Goal: Task Accomplishment & Management: Manage account settings

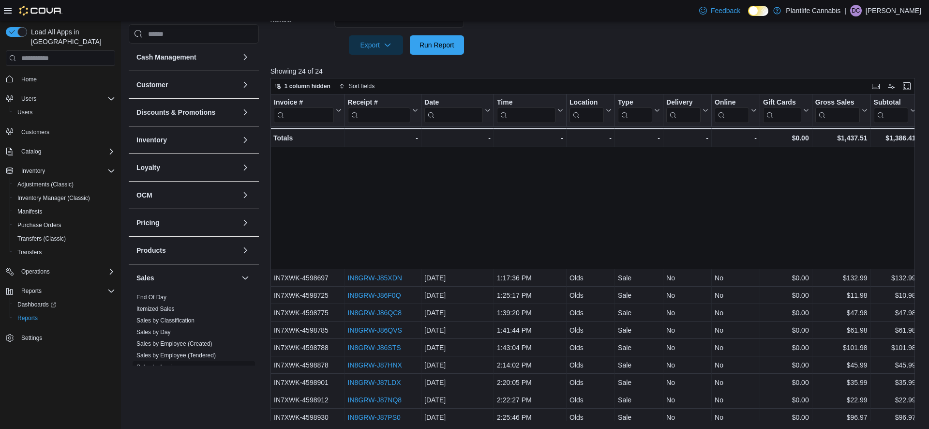
scroll to position [144, 0]
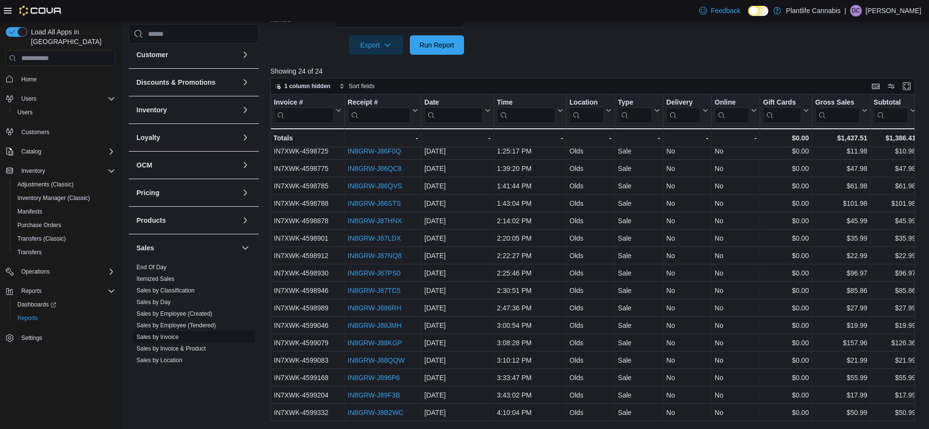
click at [170, 334] on link "Sales by Invoice" at bounding box center [157, 336] width 42 height 7
click at [166, 319] on span "Sales by Employee (Created)" at bounding box center [194, 314] width 122 height 12
drag, startPoint x: 166, startPoint y: 316, endPoint x: 352, endPoint y: 193, distance: 223.2
click at [166, 316] on link "Sales by Employee (Created)" at bounding box center [174, 313] width 76 height 7
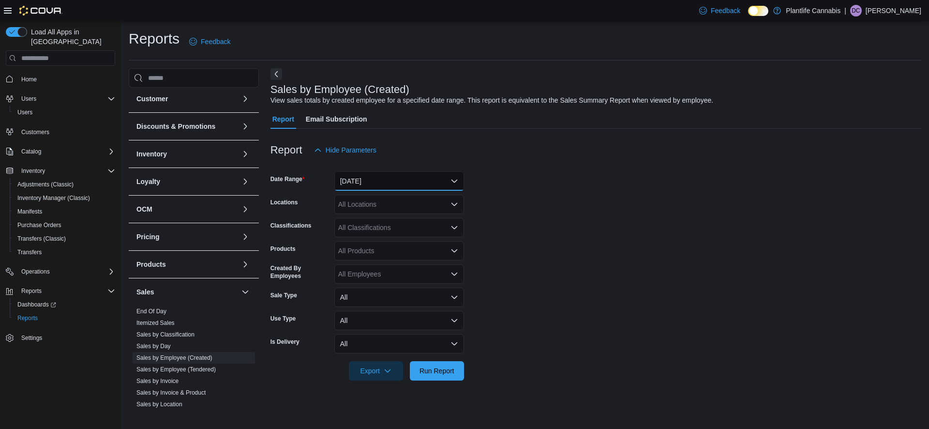
click at [411, 185] on button "Yesterday" at bounding box center [399, 180] width 130 height 19
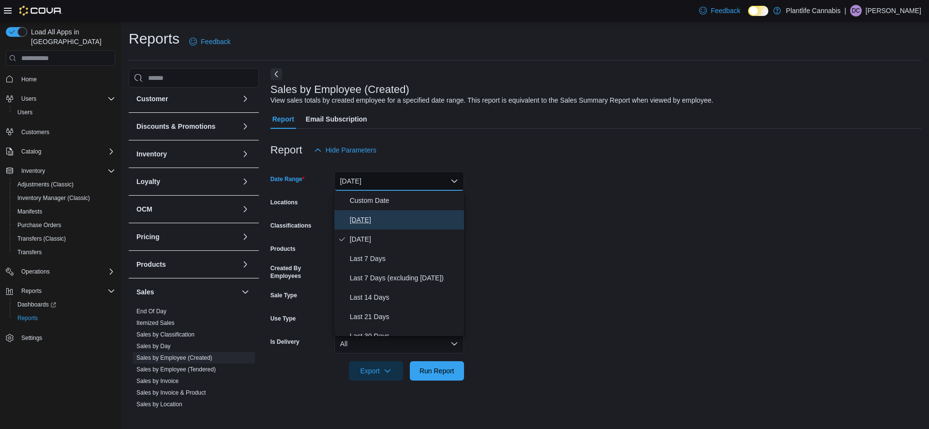
click at [391, 225] on span "Today" at bounding box center [405, 220] width 110 height 12
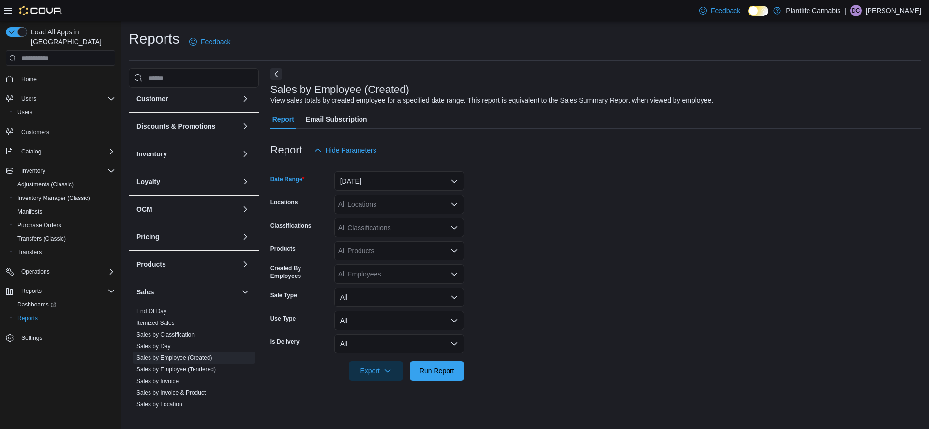
drag, startPoint x: 424, startPoint y: 367, endPoint x: 415, endPoint y: 330, distance: 38.0
click at [424, 367] on span "Run Report" at bounding box center [437, 371] width 35 height 10
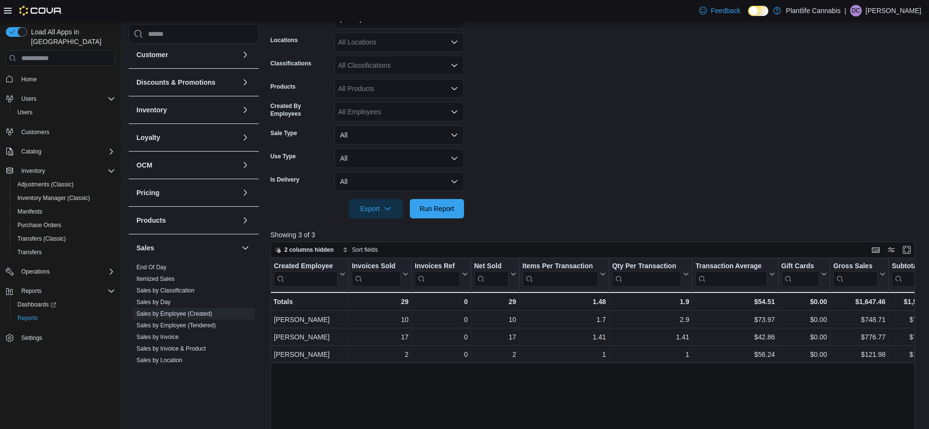
scroll to position [163, 0]
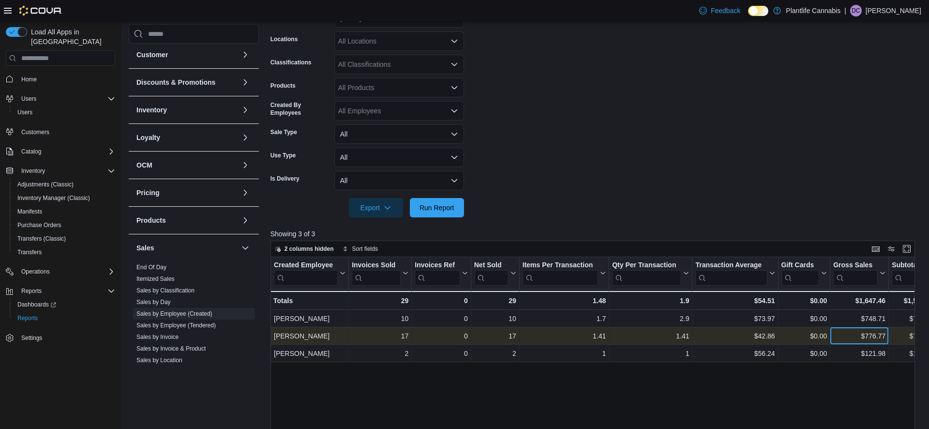
click at [838, 328] on div "$776.77 - Gross Sales, column 9, row 2" at bounding box center [860, 335] width 59 height 17
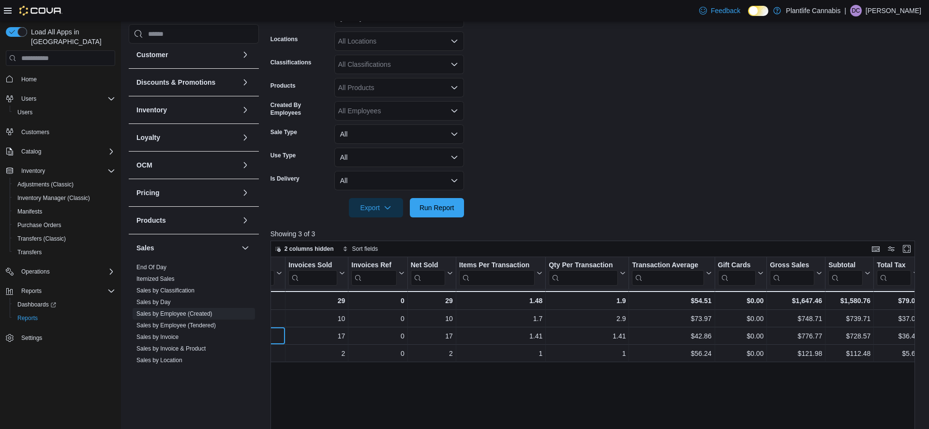
scroll to position [0, 0]
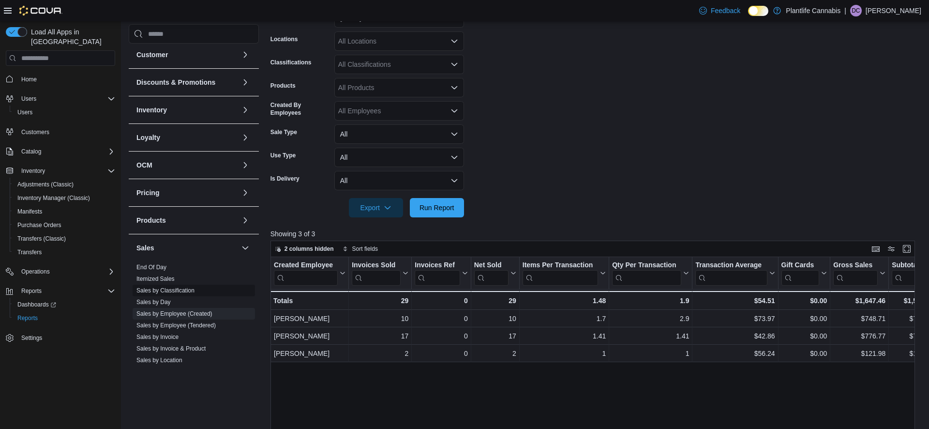
click at [170, 335] on link "Sales by Invoice" at bounding box center [157, 336] width 42 height 7
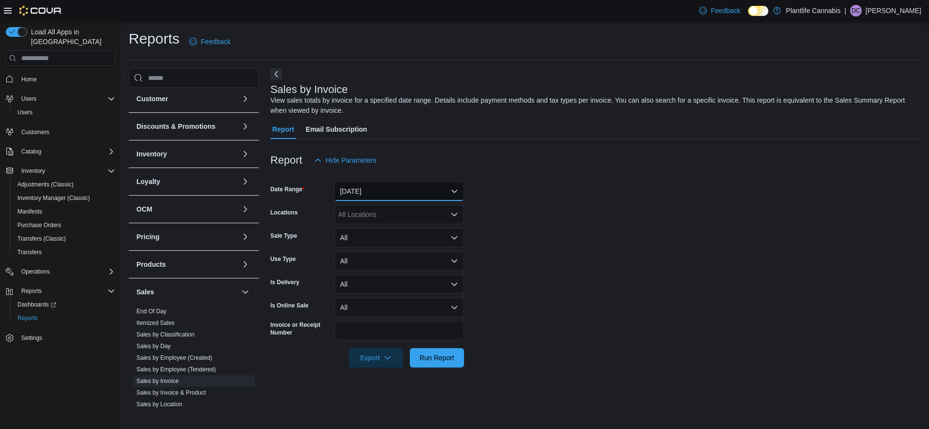
click at [430, 189] on button "Yesterday" at bounding box center [399, 191] width 130 height 19
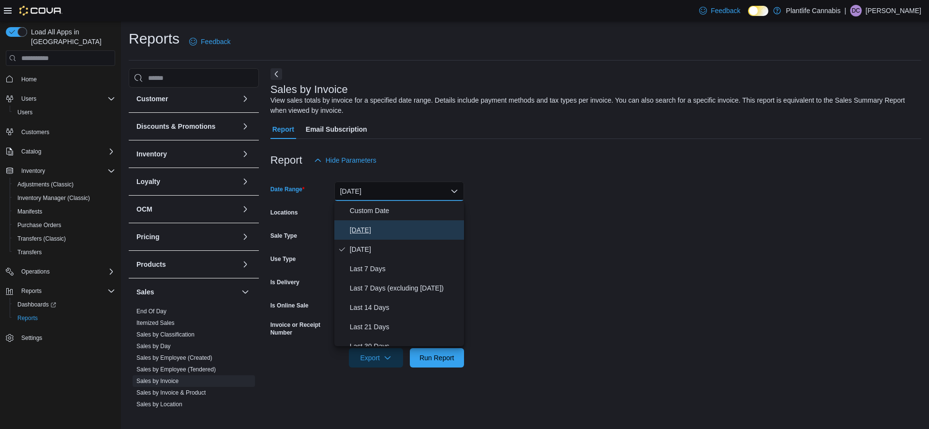
click at [384, 236] on button "Today" at bounding box center [399, 229] width 130 height 19
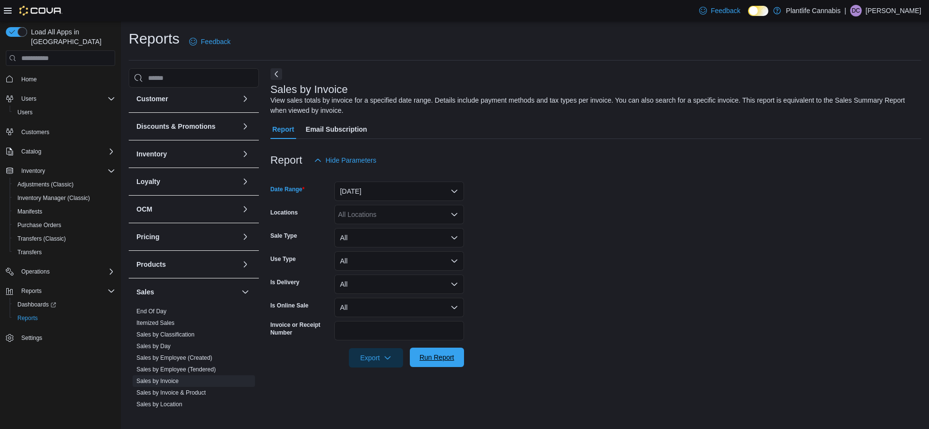
click at [445, 363] on span "Run Report" at bounding box center [437, 357] width 43 height 19
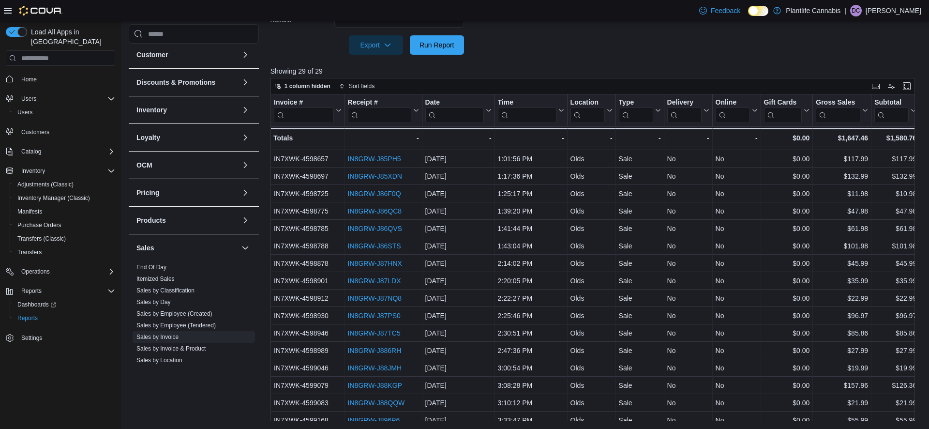
scroll to position [69, 0]
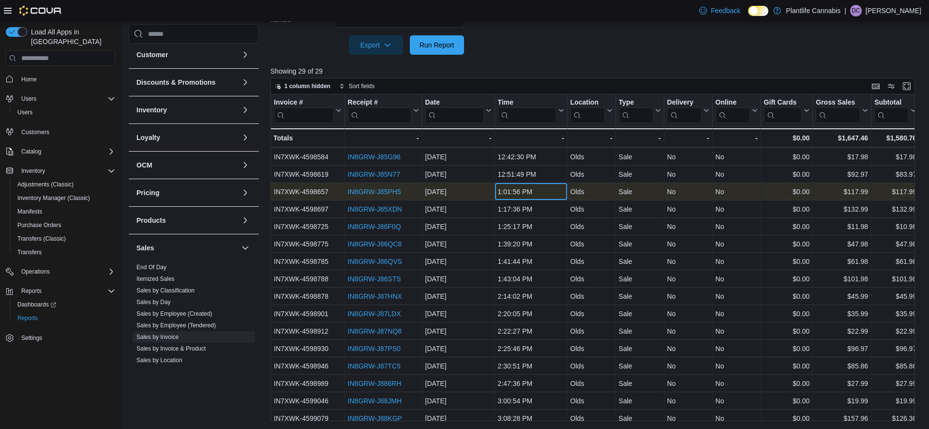
click at [552, 191] on div "1:01:56 PM" at bounding box center [531, 192] width 66 height 12
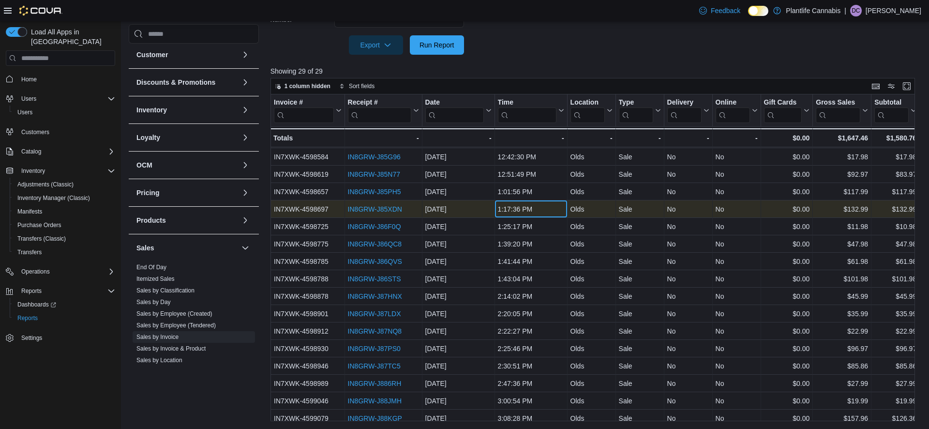
click at [539, 209] on div "1:17:36 PM" at bounding box center [531, 209] width 66 height 12
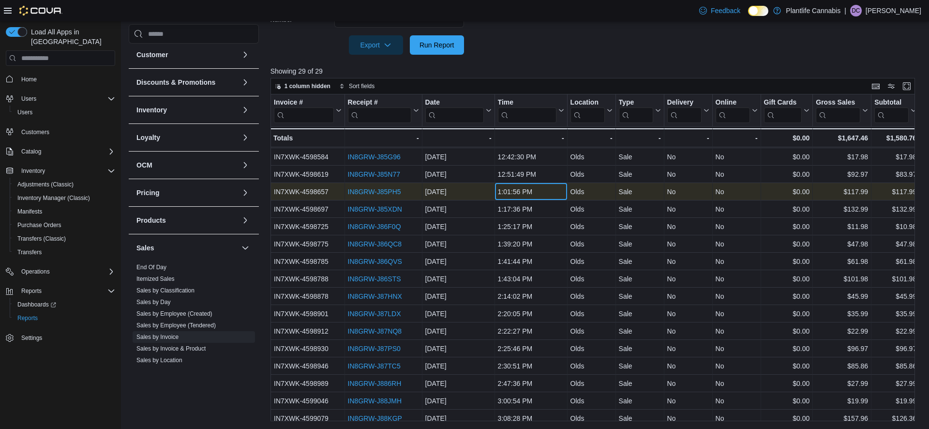
click at [536, 199] on div "1:01:56 PM - Time, column 4, row 7" at bounding box center [531, 191] width 73 height 17
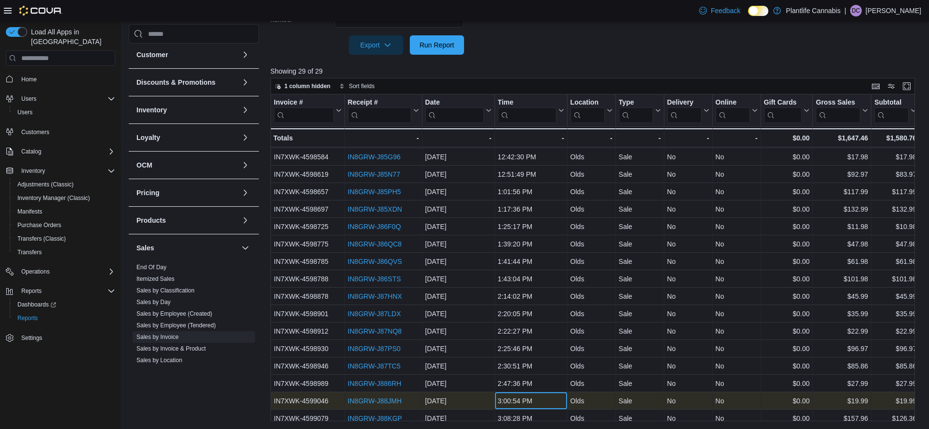
click at [531, 393] on div "3:00:54 PM - Time, column 4, row 19" at bounding box center [531, 400] width 73 height 17
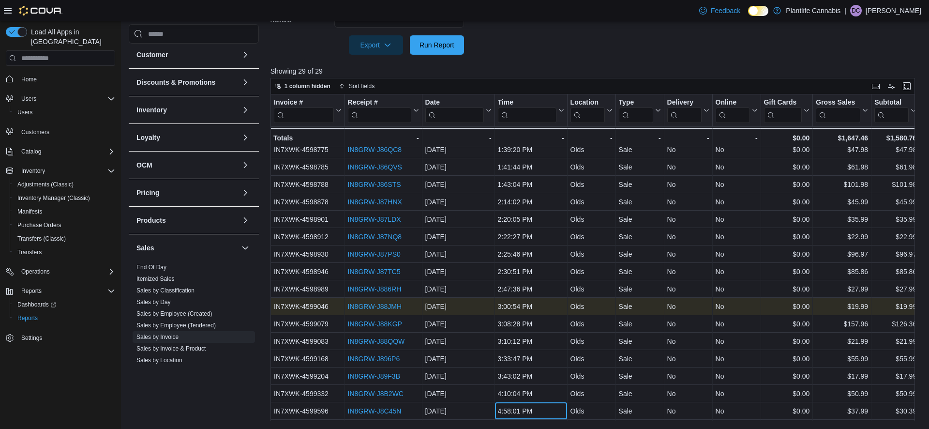
scroll to position [181, 0]
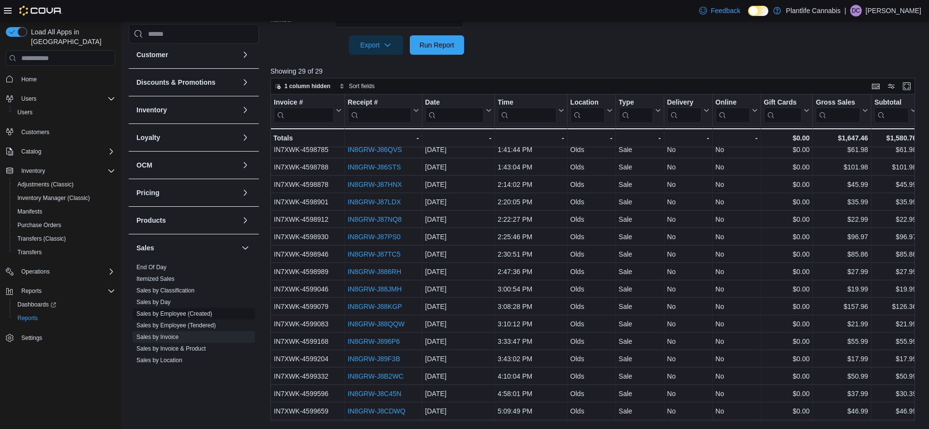
click at [181, 316] on link "Sales by Employee (Created)" at bounding box center [174, 313] width 76 height 7
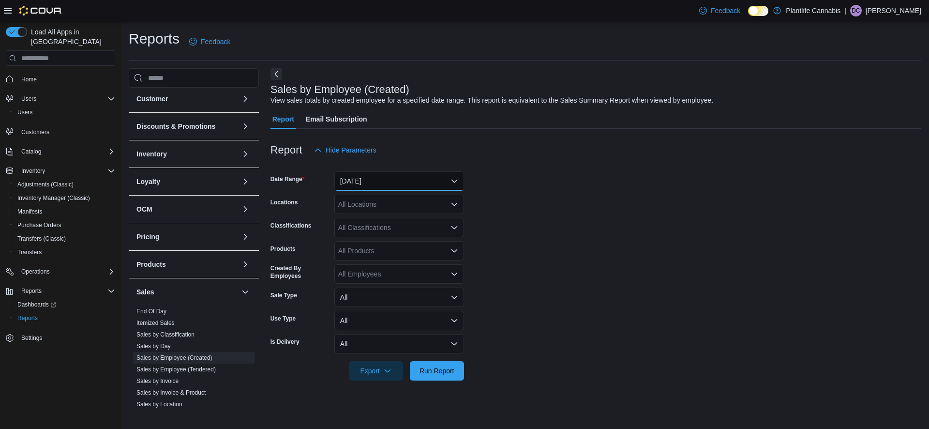
click at [381, 179] on button "Yesterday" at bounding box center [399, 180] width 130 height 19
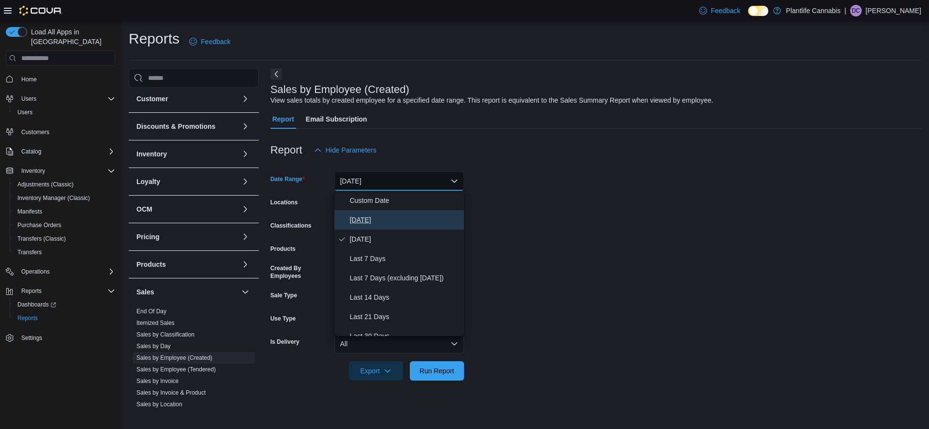
click at [365, 215] on span "Today" at bounding box center [405, 220] width 110 height 12
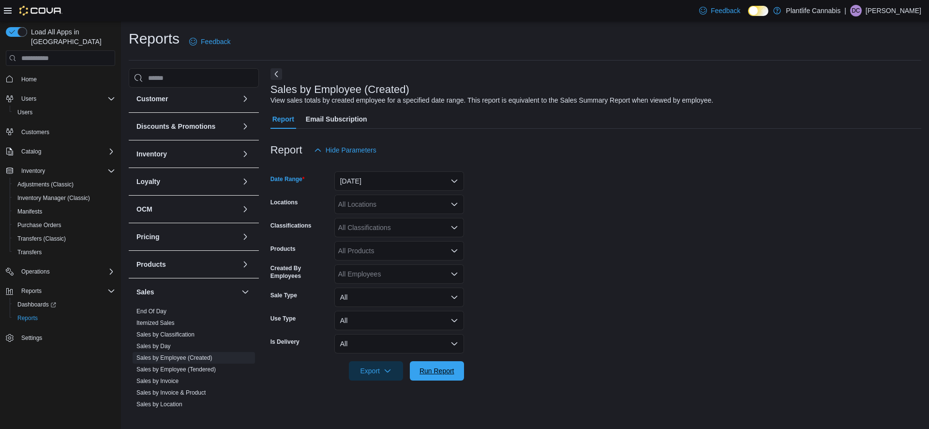
drag, startPoint x: 429, startPoint y: 369, endPoint x: 516, endPoint y: 290, distance: 117.9
click at [429, 369] on span "Run Report" at bounding box center [437, 371] width 35 height 10
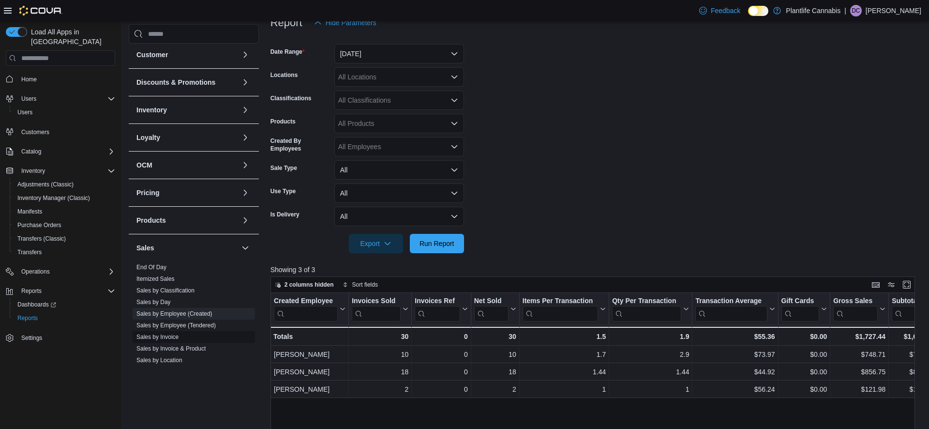
click at [158, 337] on link "Sales by Invoice" at bounding box center [157, 336] width 42 height 7
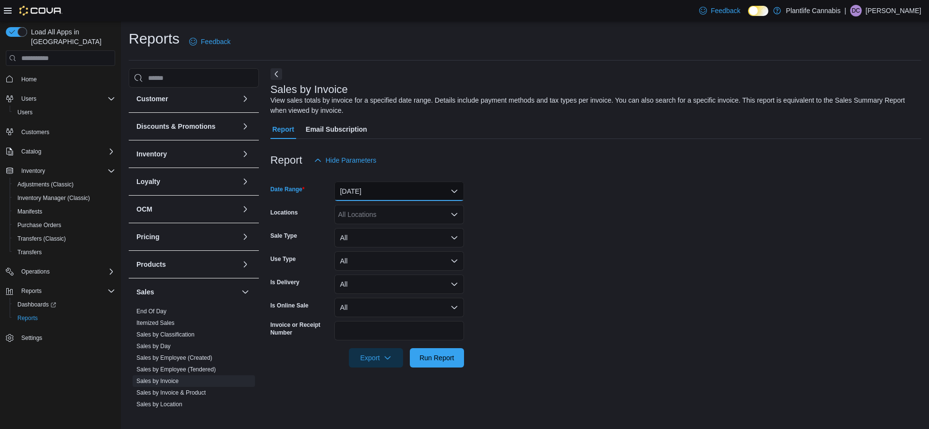
click at [376, 190] on button "Yesterday" at bounding box center [399, 191] width 130 height 19
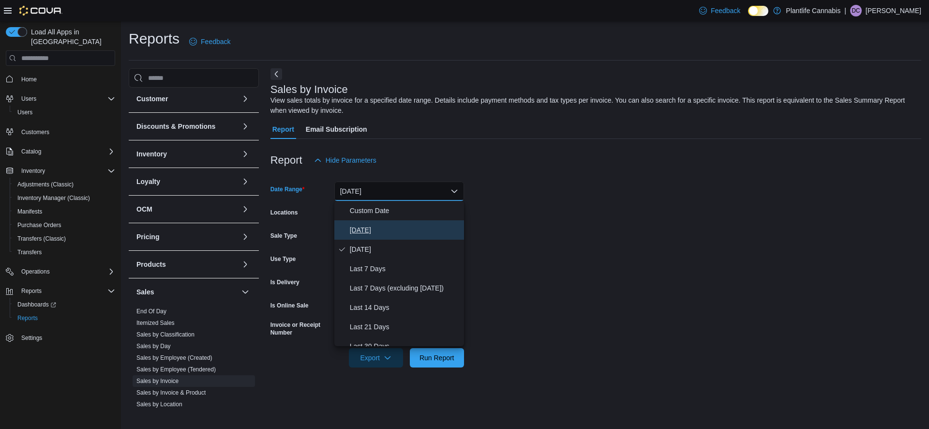
click at [367, 230] on span "Today" at bounding box center [405, 230] width 110 height 12
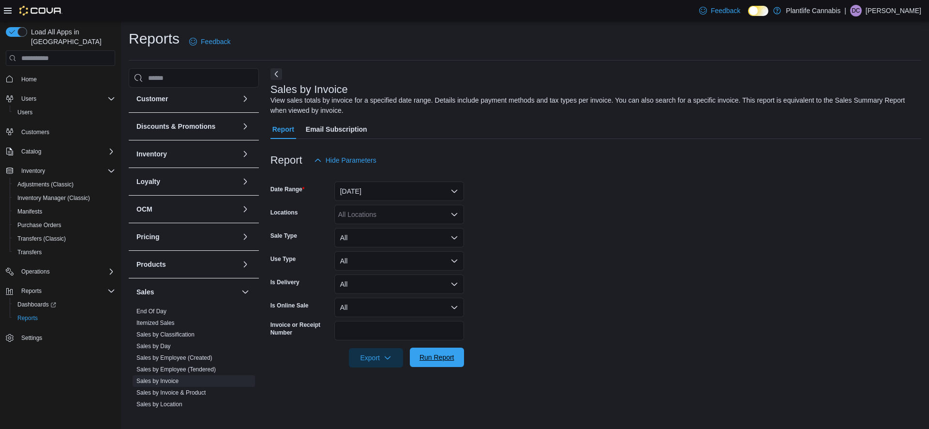
click at [447, 361] on span "Run Report" at bounding box center [437, 357] width 35 height 10
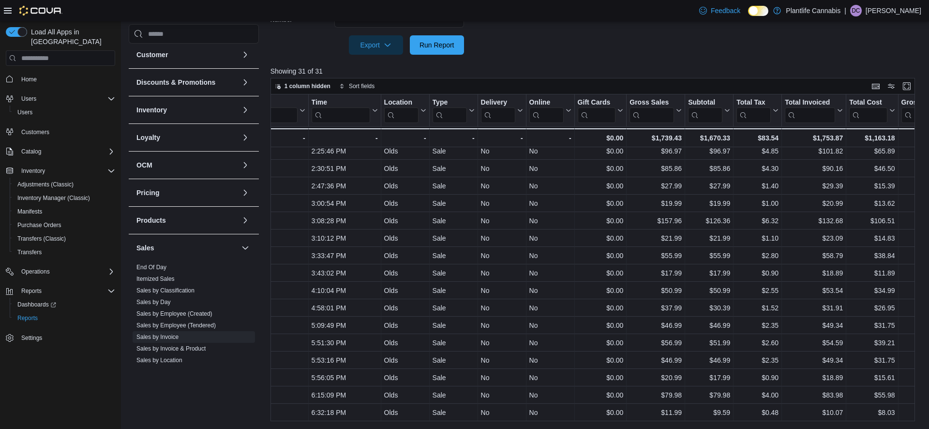
scroll to position [266, 0]
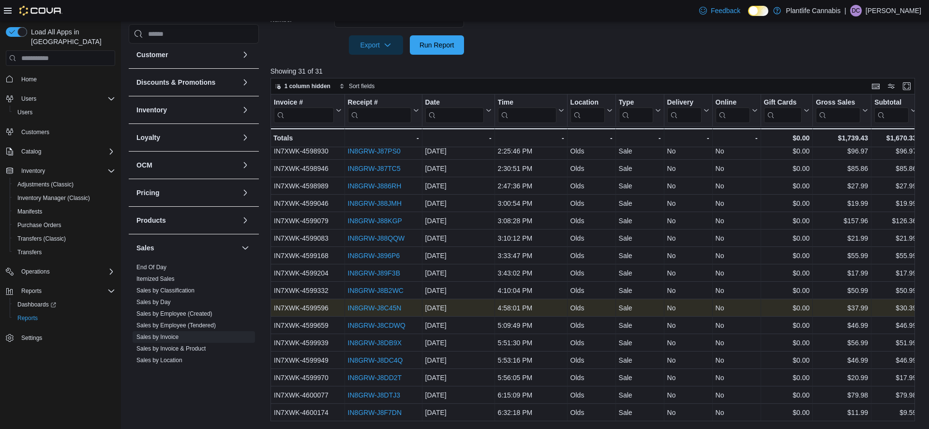
click at [377, 311] on link "IN8GRW-J8C45N" at bounding box center [375, 308] width 54 height 8
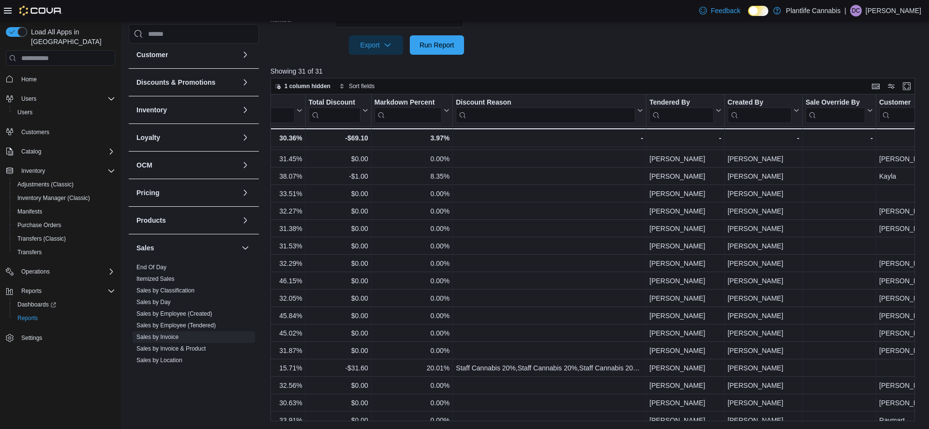
scroll to position [137, 922]
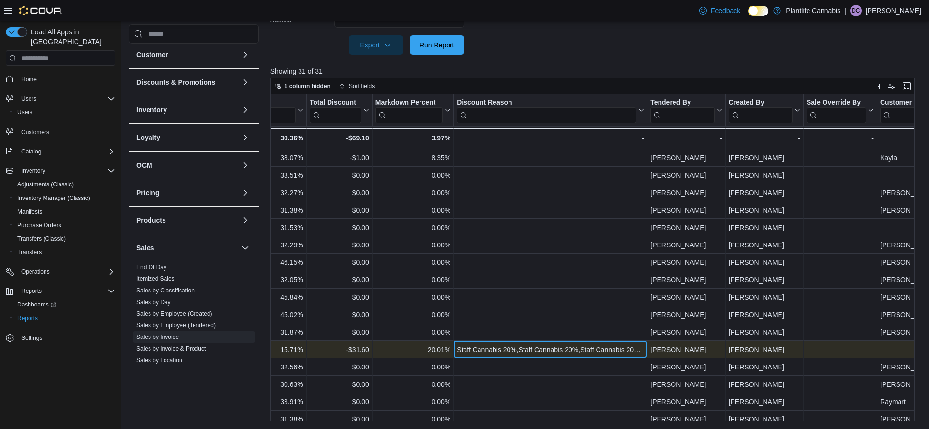
click at [570, 345] on div "Staff Cannabis 20%,Staff Cannabis 20%,Staff Cannabis 20%,Staff Cannabis 20%" at bounding box center [550, 350] width 187 height 12
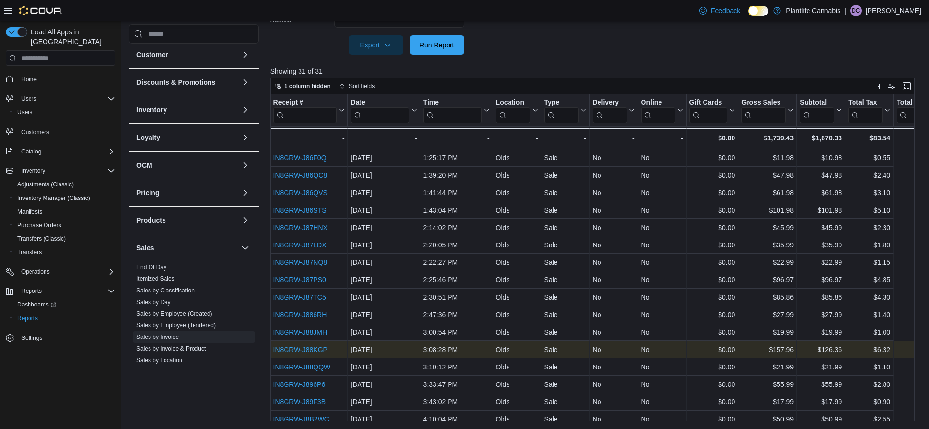
scroll to position [137, 0]
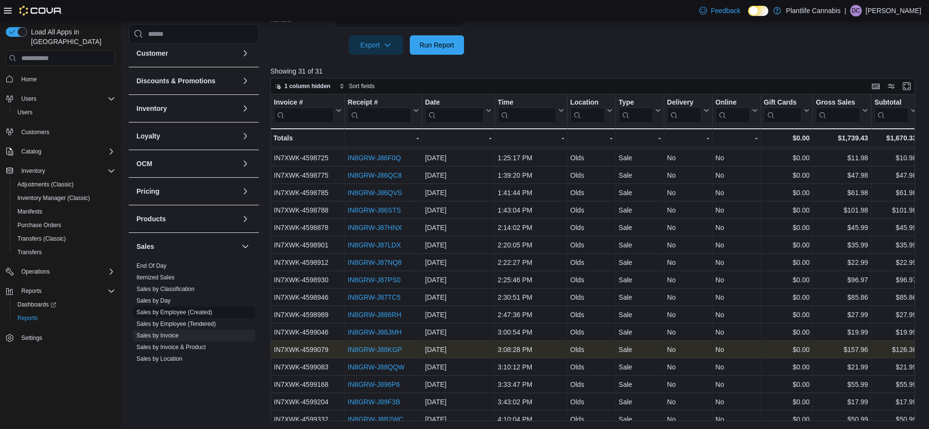
click at [156, 313] on link "Sales by Employee (Created)" at bounding box center [174, 312] width 76 height 7
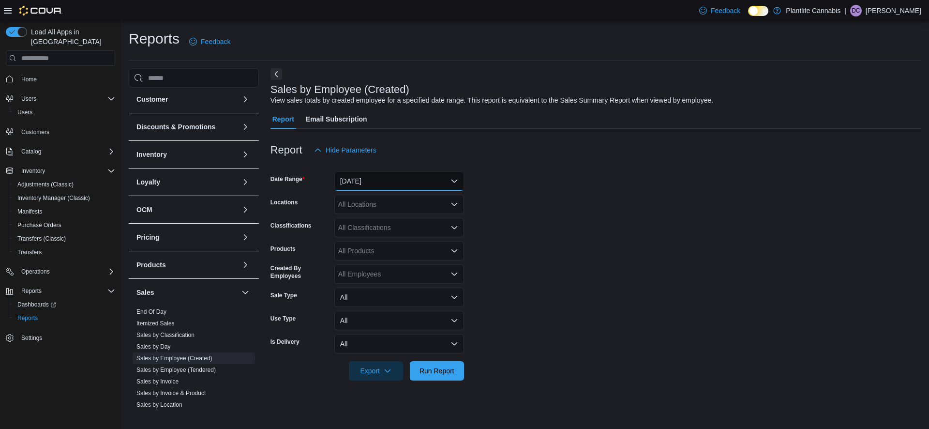
click at [376, 185] on button "Yesterday" at bounding box center [399, 180] width 130 height 19
click at [156, 365] on span "Sales by Employee (Tendered)" at bounding box center [194, 370] width 122 height 12
click at [159, 367] on link "Sales by Employee (Tendered)" at bounding box center [175, 369] width 79 height 7
click at [376, 185] on button "Yesterday" at bounding box center [399, 180] width 130 height 19
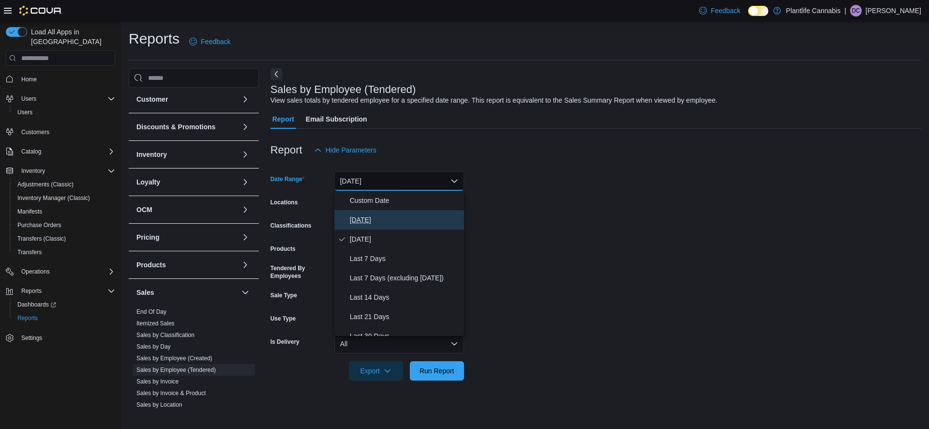
drag, startPoint x: 358, startPoint y: 214, endPoint x: 365, endPoint y: 224, distance: 12.1
click at [358, 214] on span "Today" at bounding box center [405, 220] width 110 height 12
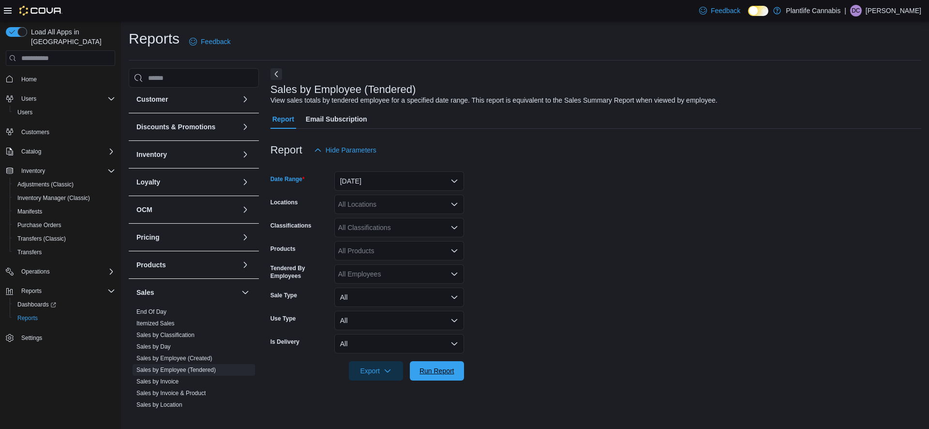
click at [434, 366] on span "Run Report" at bounding box center [437, 370] width 43 height 19
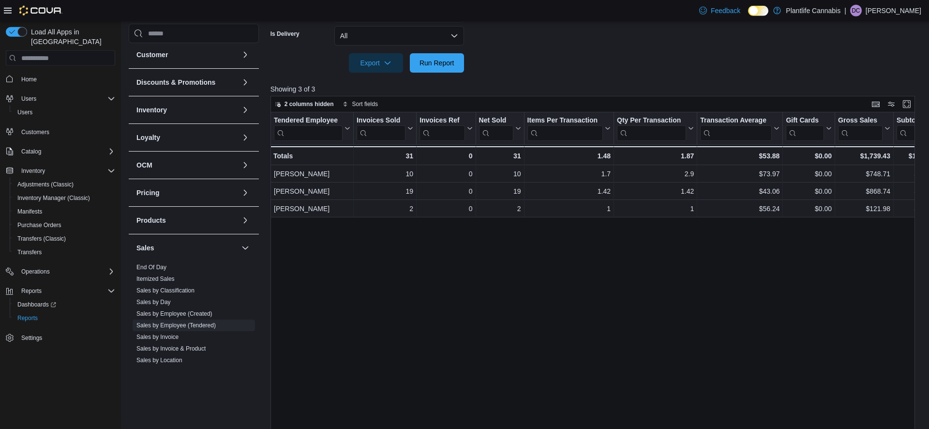
drag, startPoint x: 198, startPoint y: 347, endPoint x: 256, endPoint y: 326, distance: 61.7
click at [198, 347] on link "Sales by Invoice & Product" at bounding box center [170, 349] width 69 height 7
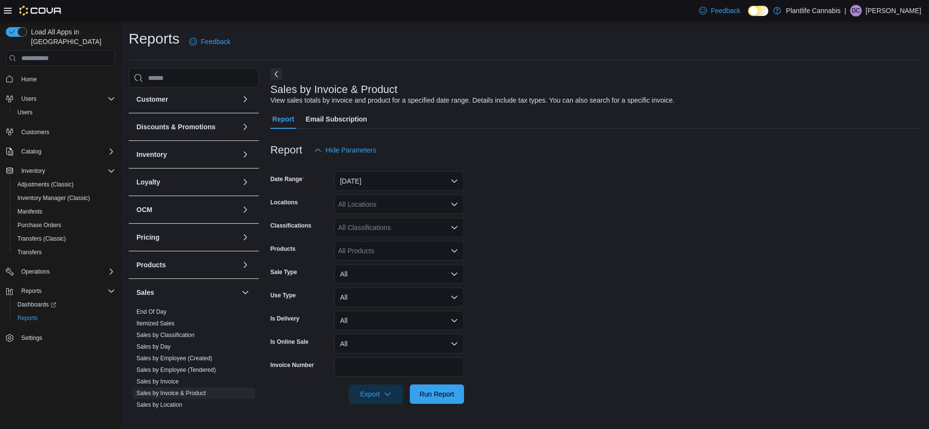
click at [382, 195] on div "All Locations" at bounding box center [399, 204] width 130 height 19
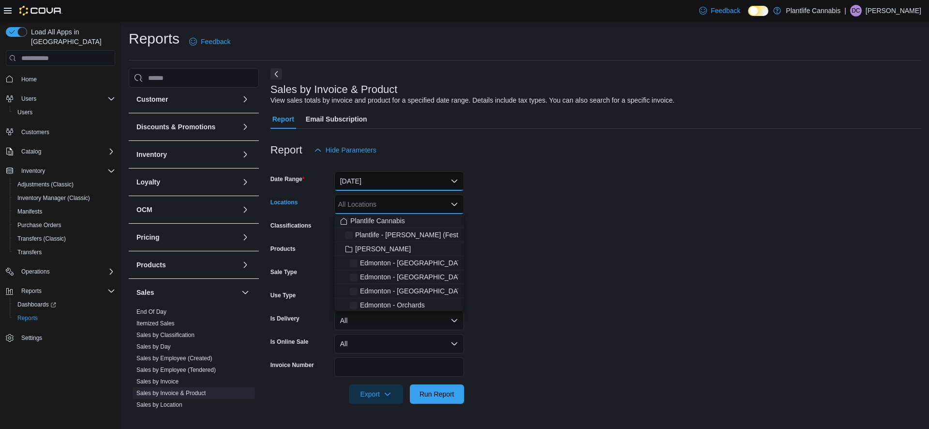
click at [380, 190] on button "Yesterday" at bounding box center [399, 180] width 130 height 19
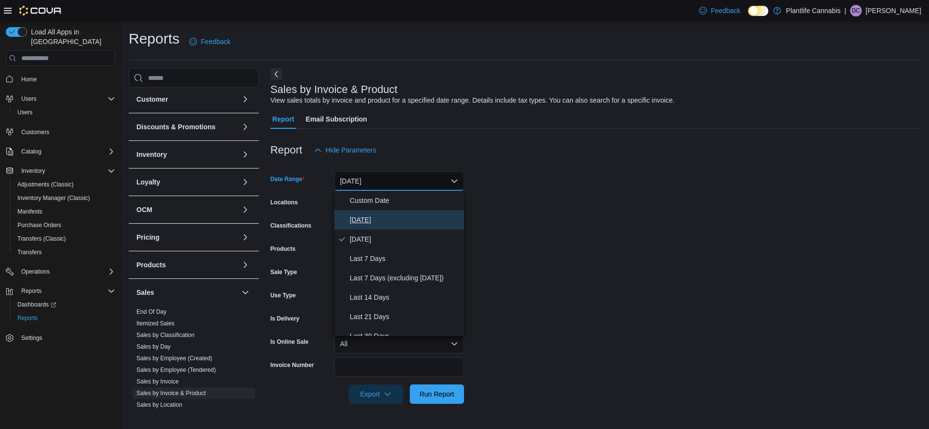
click at [369, 218] on span "Today" at bounding box center [405, 220] width 110 height 12
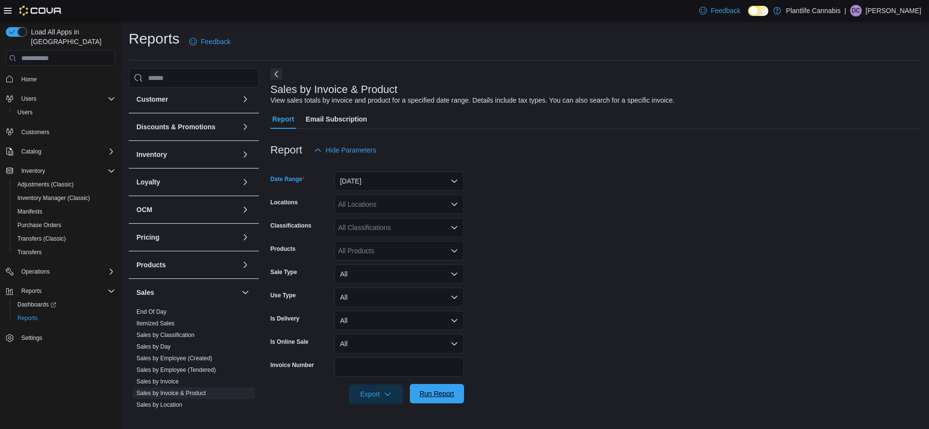
click at [419, 392] on span "Run Report" at bounding box center [437, 393] width 43 height 19
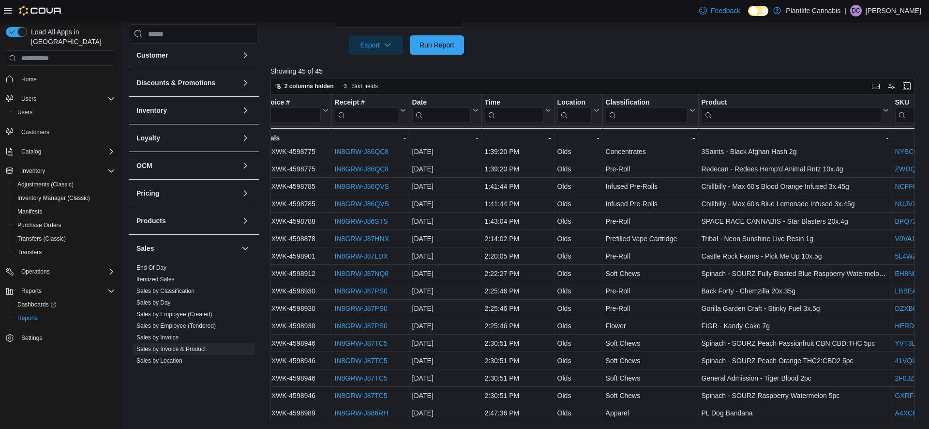
scroll to position [196, 0]
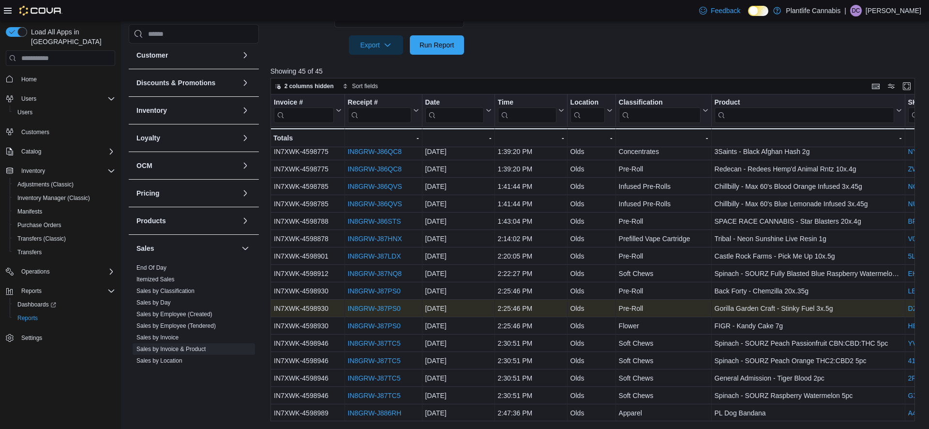
click at [383, 309] on link "IN8GRW-J87PS0" at bounding box center [374, 308] width 53 height 8
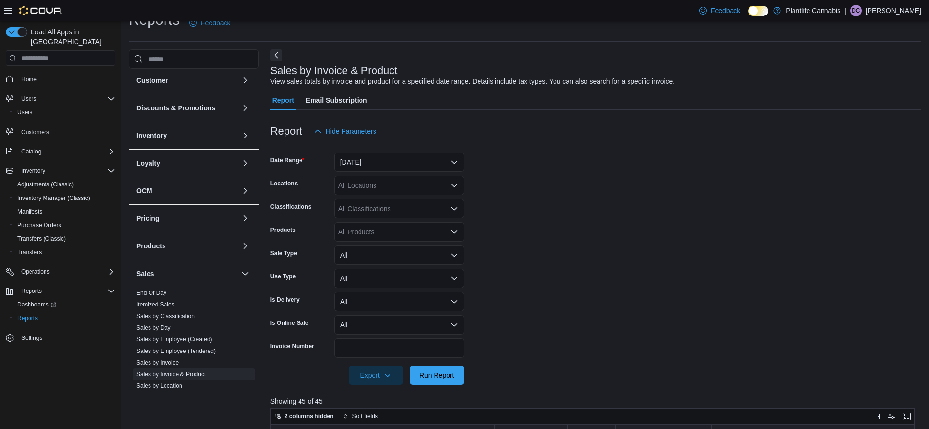
scroll to position [0, 0]
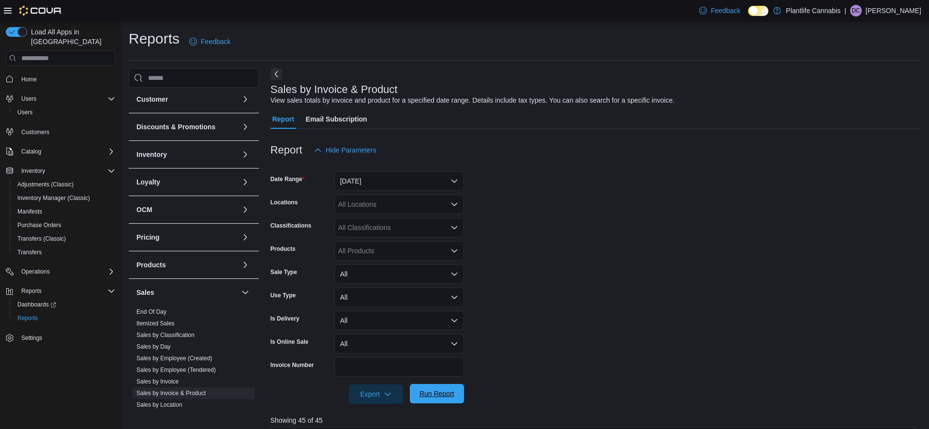
click at [414, 390] on button "Run Report" at bounding box center [437, 393] width 54 height 19
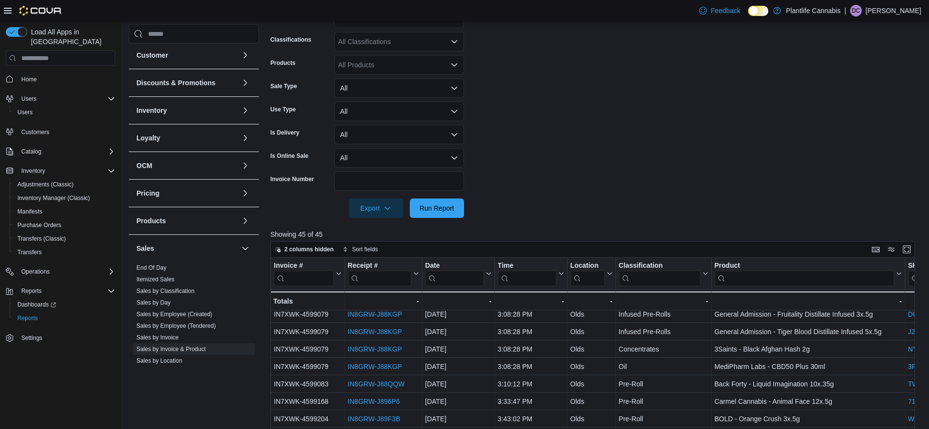
scroll to position [349, 0]
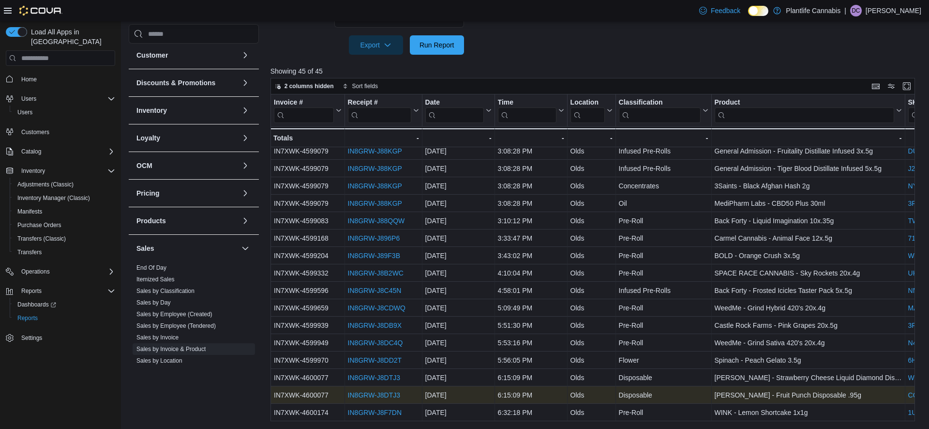
click at [360, 400] on div "IN8GRW-J8DTJ3" at bounding box center [383, 395] width 71 height 12
click at [363, 397] on link "IN8GRW-J8DTJ3" at bounding box center [374, 395] width 52 height 8
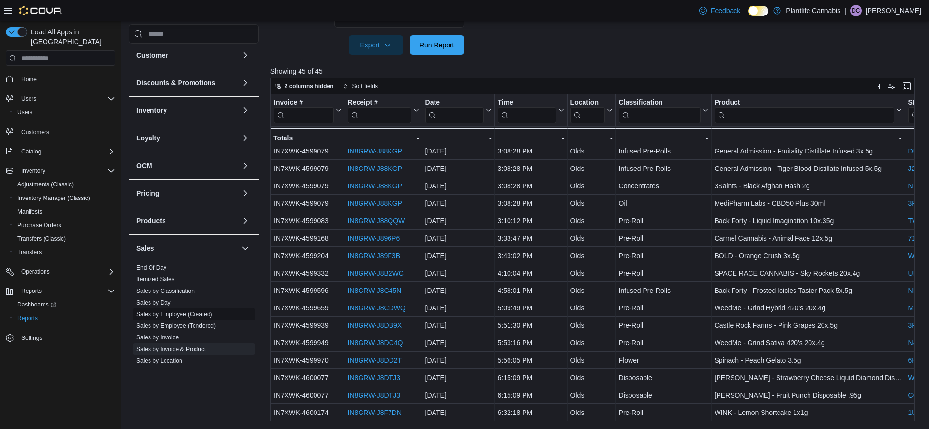
click at [170, 316] on link "Sales by Employee (Created)" at bounding box center [174, 314] width 76 height 7
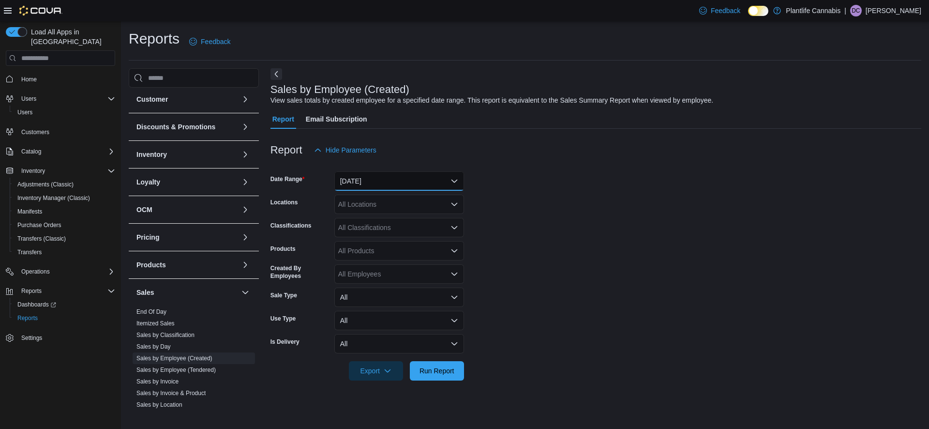
click at [379, 184] on button "Yesterday" at bounding box center [399, 180] width 130 height 19
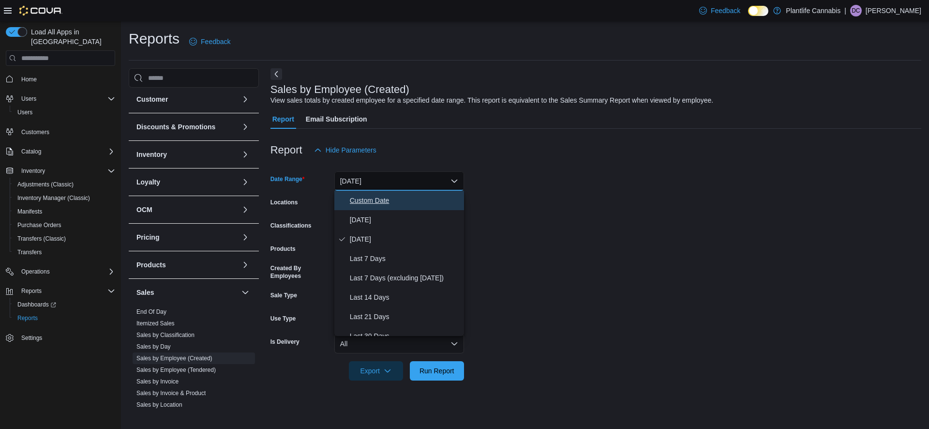
click at [369, 207] on button "Custom Date" at bounding box center [399, 200] width 130 height 19
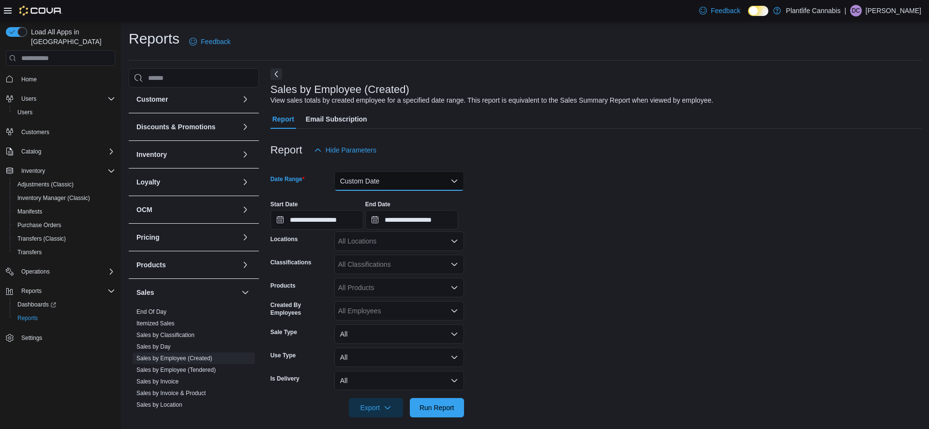
click at [371, 186] on button "Custom Date" at bounding box center [399, 180] width 130 height 19
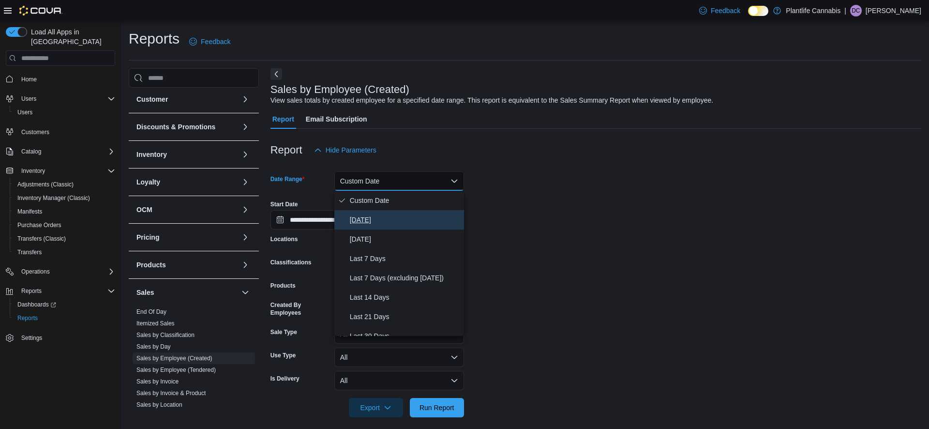
click at [364, 222] on span "Today" at bounding box center [405, 220] width 110 height 12
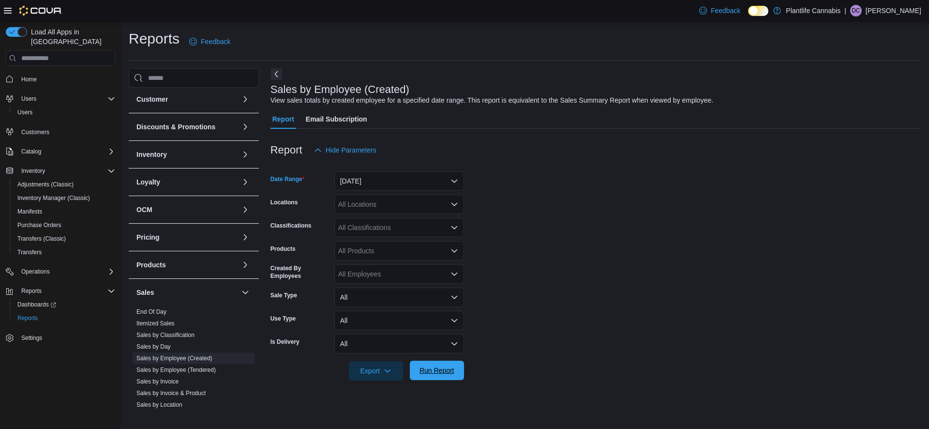
click at [439, 371] on span "Run Report" at bounding box center [437, 370] width 35 height 10
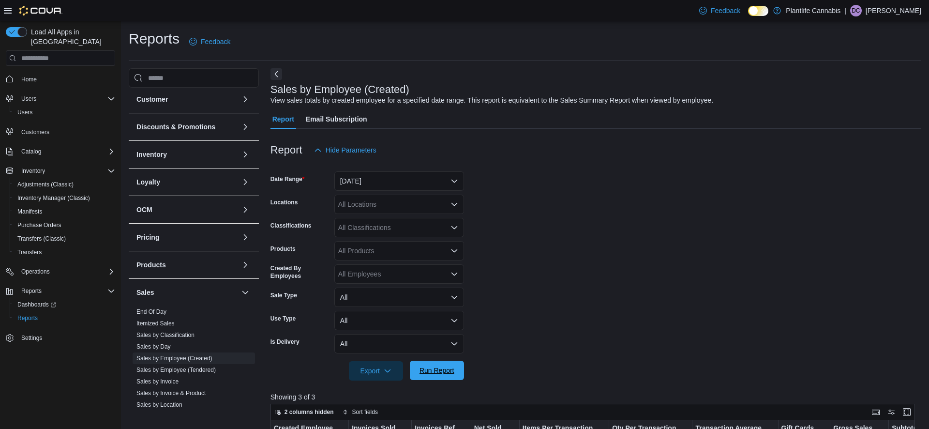
click at [456, 376] on span "Run Report" at bounding box center [437, 370] width 43 height 19
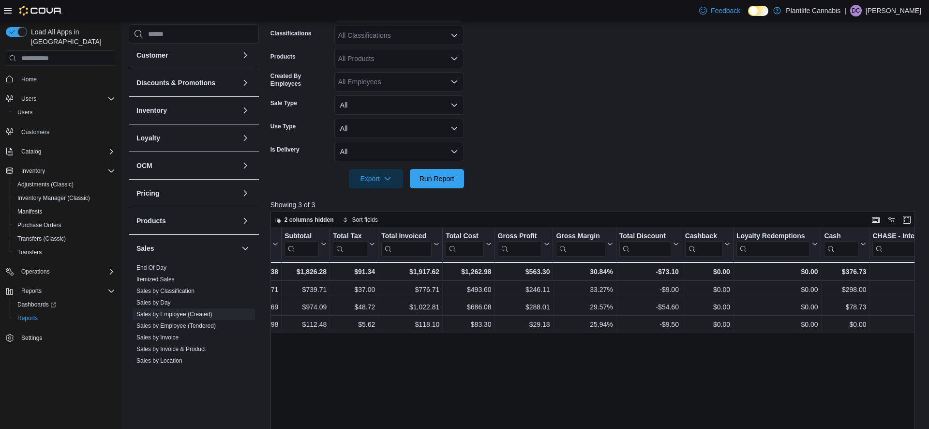
scroll to position [0, 620]
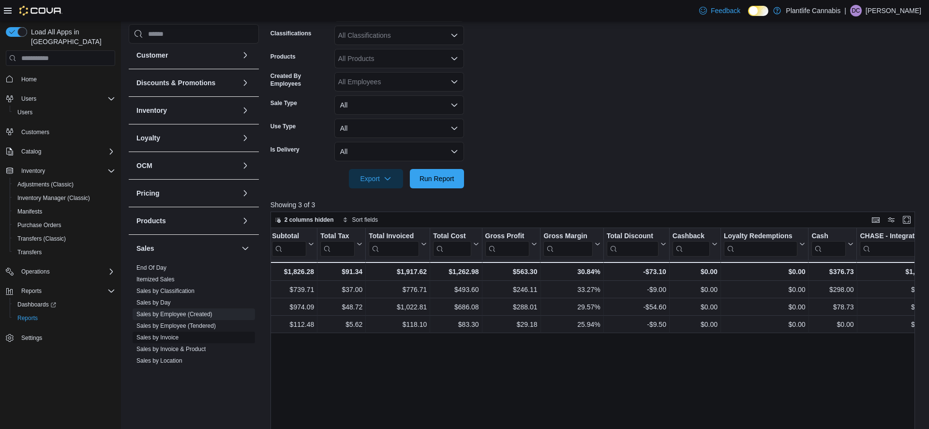
click at [160, 339] on link "Sales by Invoice" at bounding box center [157, 337] width 42 height 7
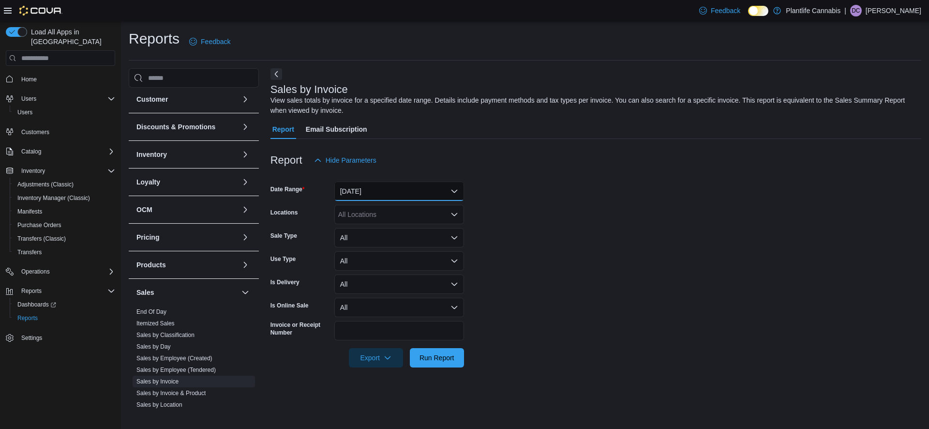
click at [374, 187] on button "Yesterday" at bounding box center [399, 191] width 130 height 19
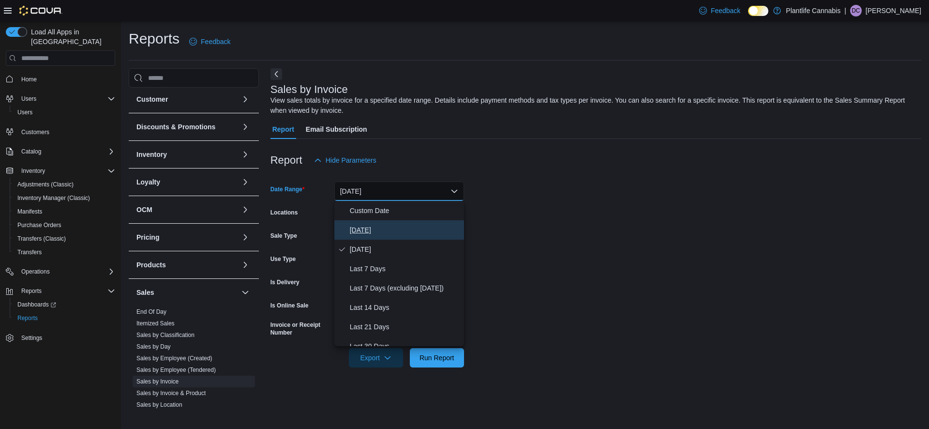
drag, startPoint x: 351, startPoint y: 233, endPoint x: 358, endPoint y: 263, distance: 30.9
click at [351, 233] on span "Today" at bounding box center [405, 230] width 110 height 12
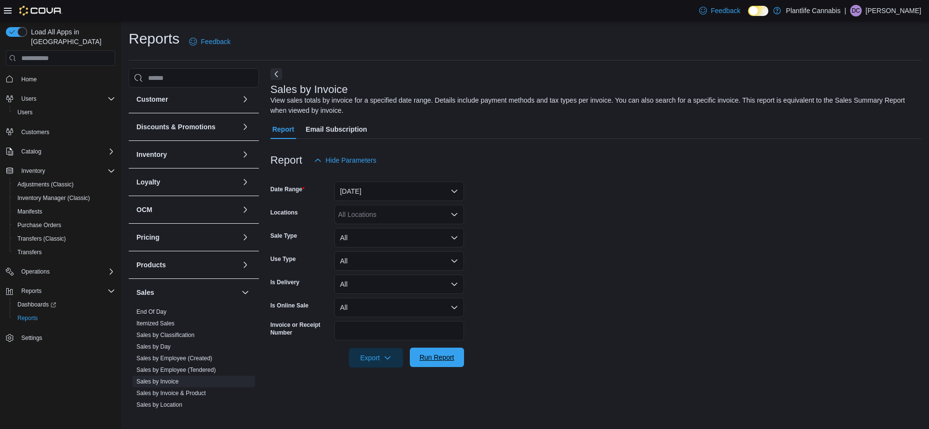
click at [427, 362] on span "Run Report" at bounding box center [437, 357] width 35 height 10
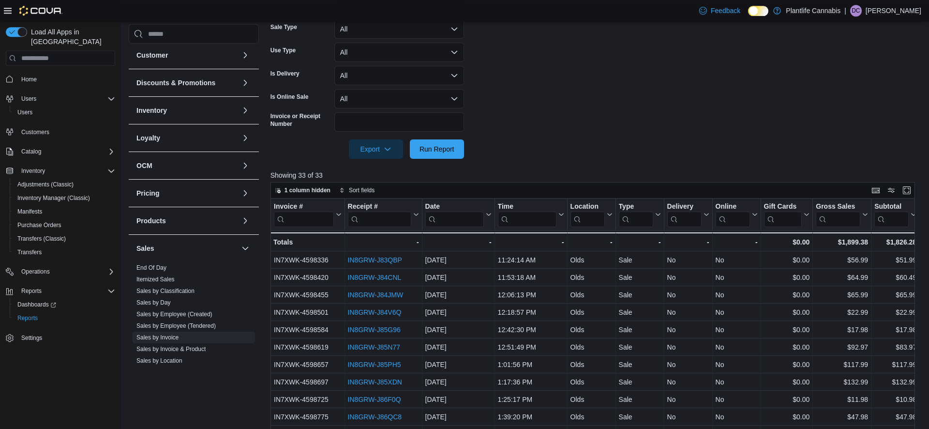
scroll to position [313, 0]
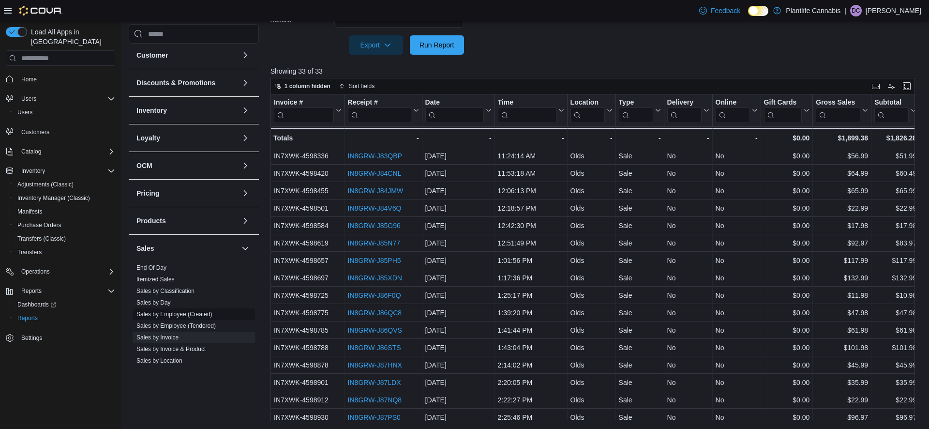
click at [154, 316] on link "Sales by Employee (Created)" at bounding box center [174, 314] width 76 height 7
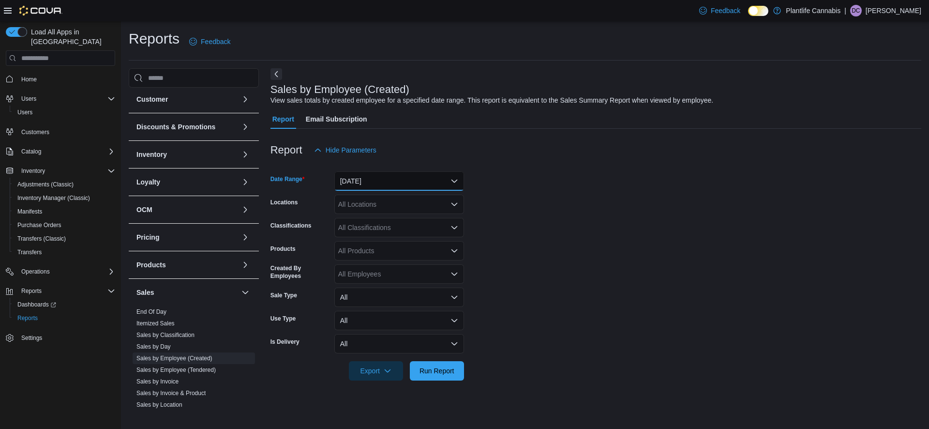
click at [379, 181] on button "Yesterday" at bounding box center [399, 180] width 130 height 19
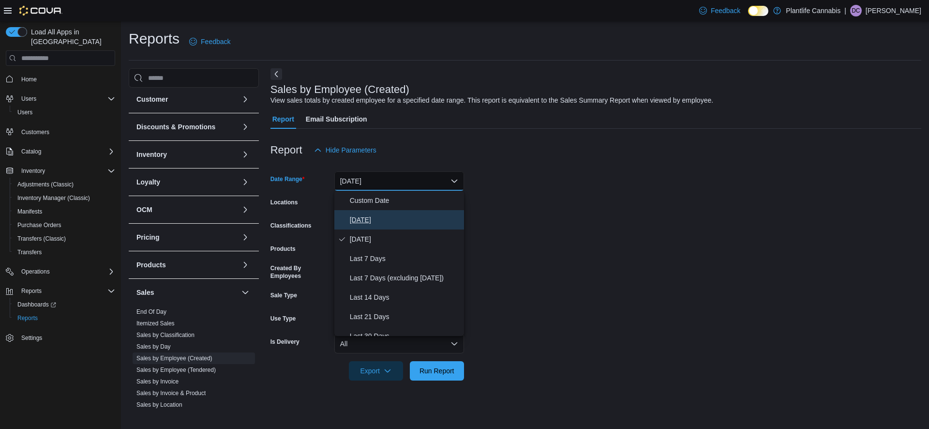
click at [365, 226] on span "Today" at bounding box center [405, 220] width 110 height 12
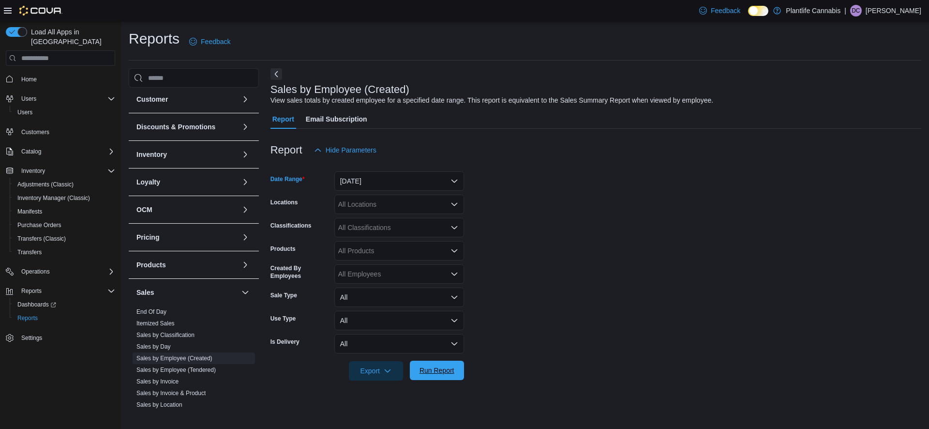
click at [441, 373] on span "Run Report" at bounding box center [437, 370] width 35 height 10
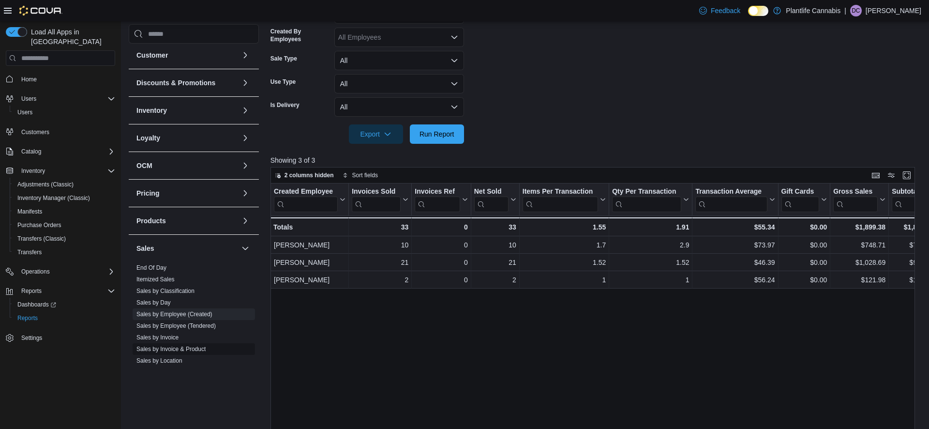
click at [166, 343] on span "Sales by Invoice & Product" at bounding box center [194, 349] width 122 height 12
click at [165, 340] on span "Sales by Invoice" at bounding box center [157, 337] width 42 height 8
click at [165, 340] on link "Sales by Invoice" at bounding box center [157, 337] width 42 height 7
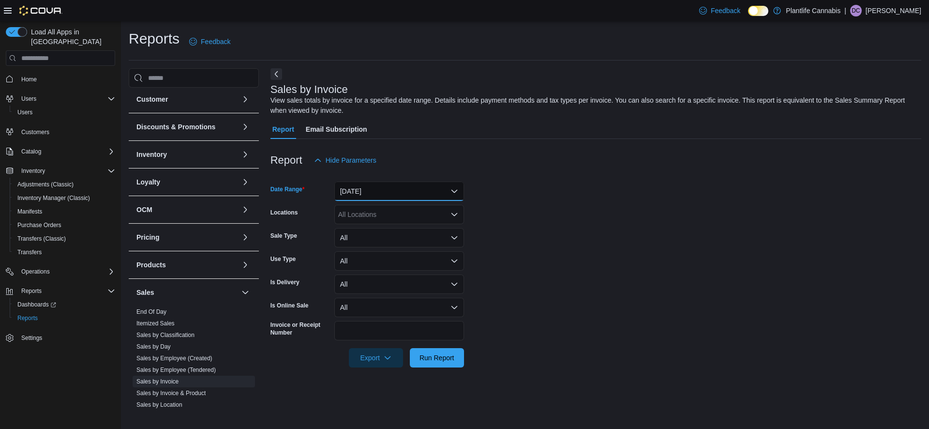
click at [386, 191] on button "Yesterday" at bounding box center [399, 191] width 130 height 19
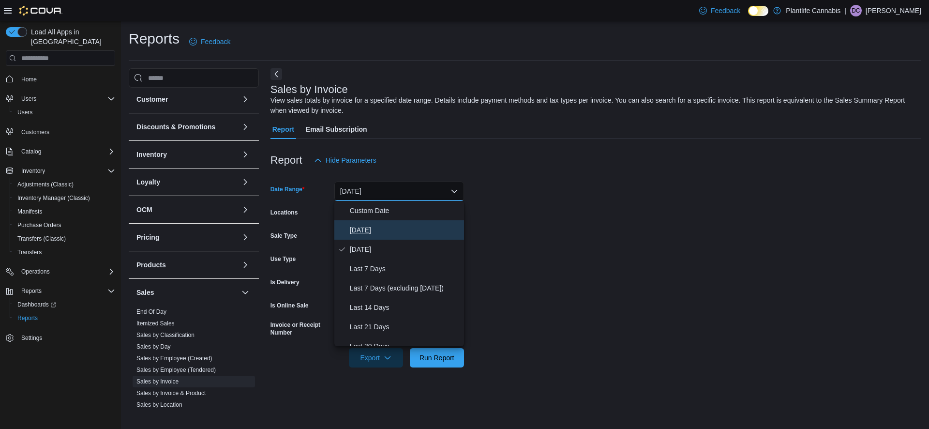
click at [370, 230] on span "Today" at bounding box center [405, 230] width 110 height 12
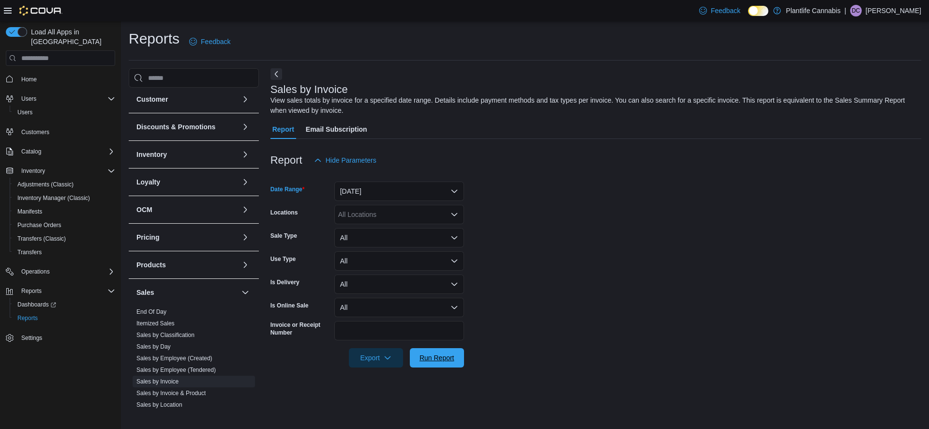
click at [436, 361] on span "Run Report" at bounding box center [437, 358] width 35 height 10
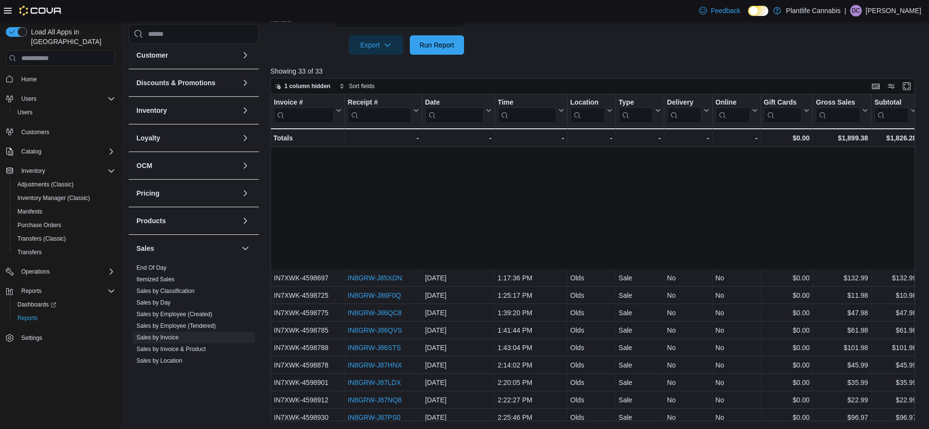
scroll to position [301, 0]
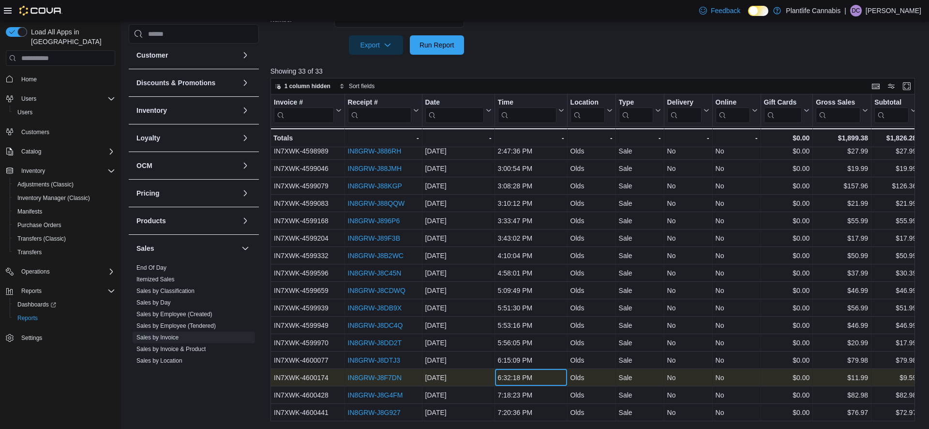
click at [521, 381] on div "6:32:18 PM" at bounding box center [531, 378] width 66 height 12
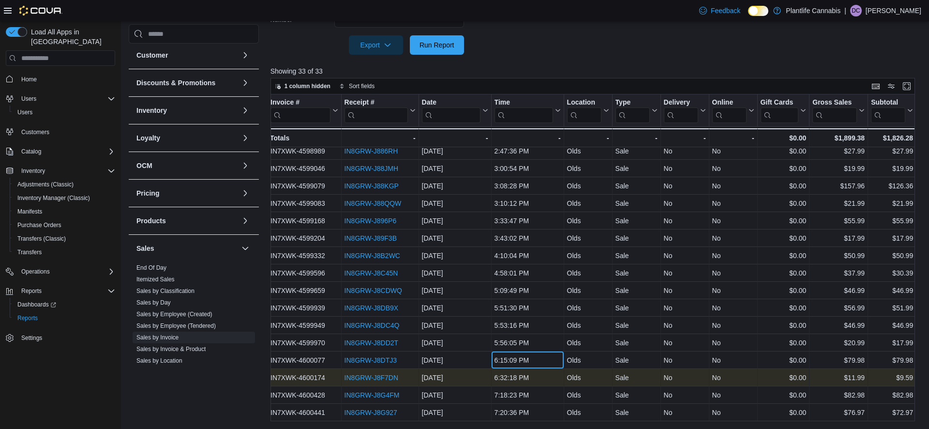
scroll to position [300, 0]
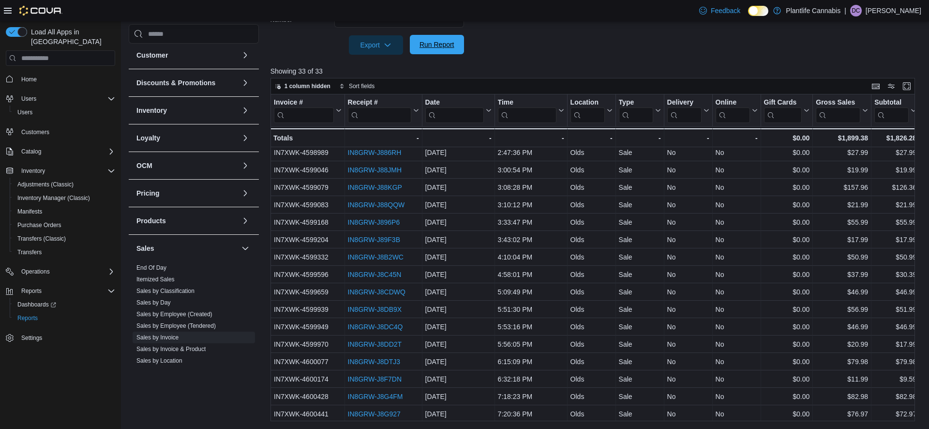
click at [447, 39] on span "Run Report" at bounding box center [437, 44] width 43 height 19
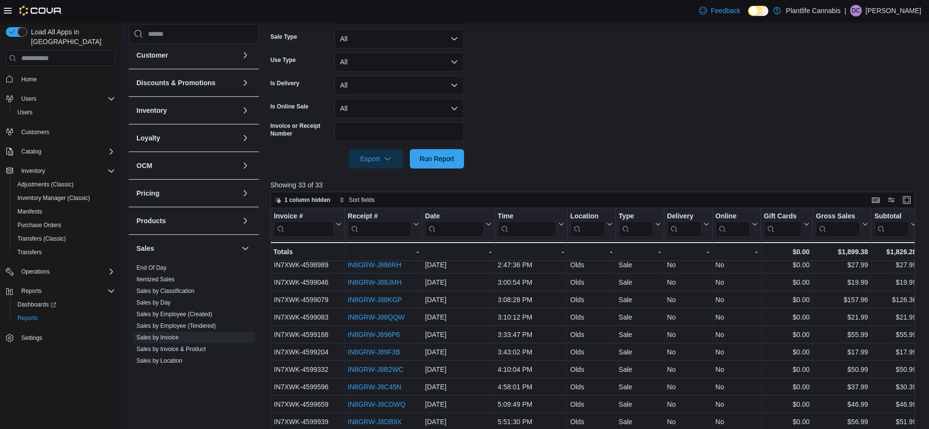
scroll to position [0, 0]
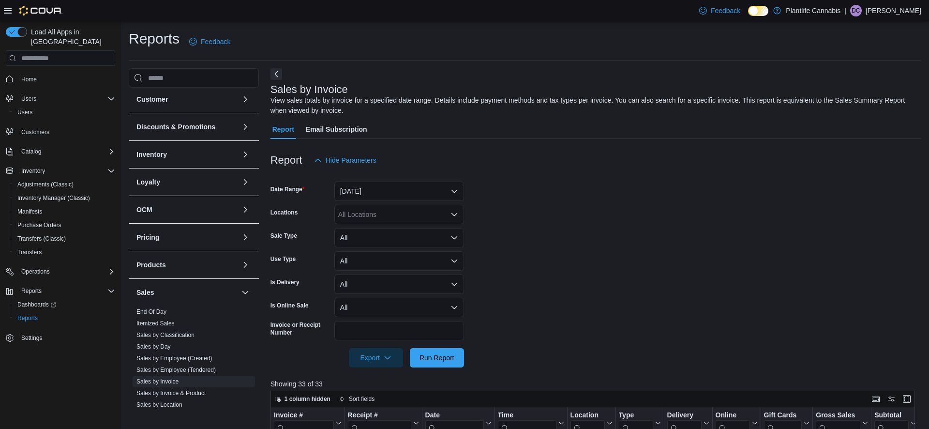
drag, startPoint x: 160, startPoint y: 360, endPoint x: 257, endPoint y: 305, distance: 112.0
click at [160, 361] on link "Sales by Employee (Created)" at bounding box center [174, 358] width 76 height 7
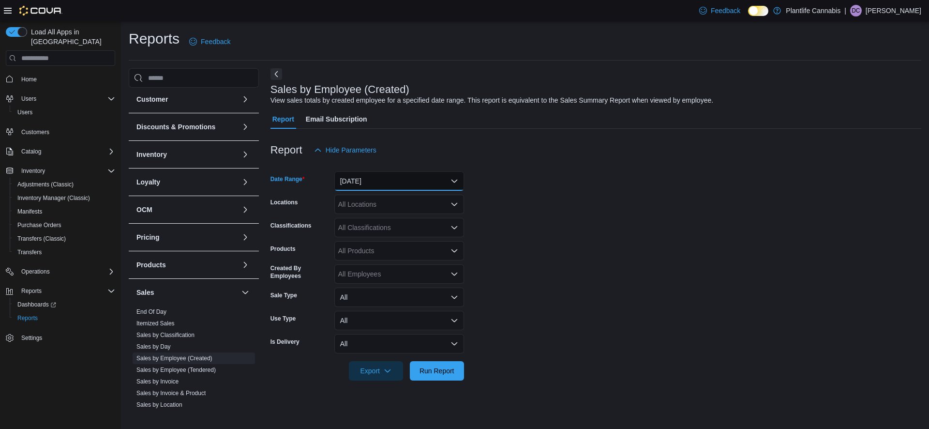
click at [402, 178] on button "Yesterday" at bounding box center [399, 180] width 130 height 19
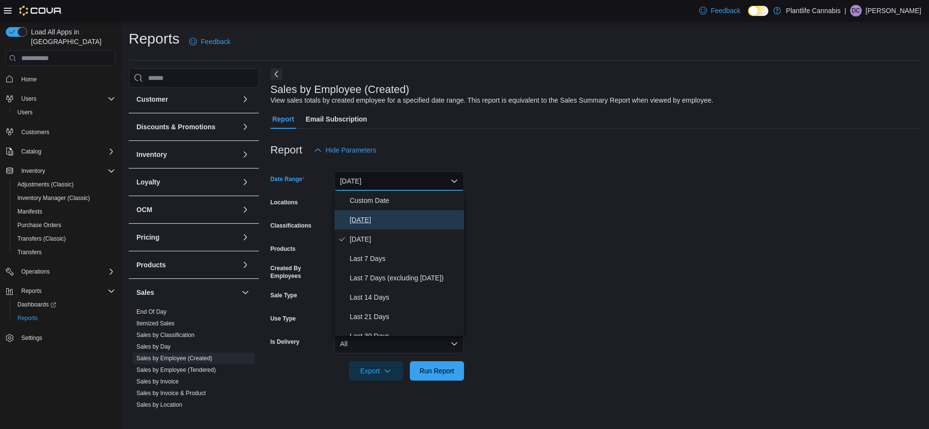
click at [371, 220] on span "Today" at bounding box center [405, 220] width 110 height 12
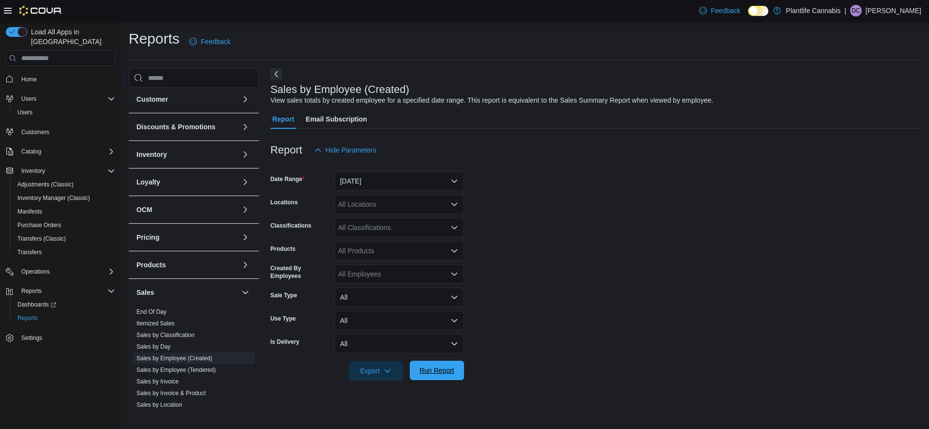
click at [432, 366] on span "Run Report" at bounding box center [437, 370] width 43 height 19
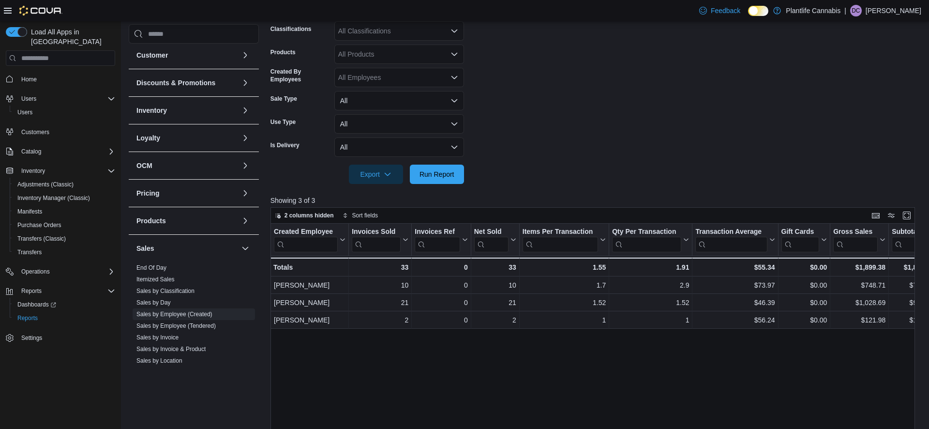
scroll to position [197, 0]
click at [51, 194] on span "Inventory Manager (Classic)" at bounding box center [53, 198] width 73 height 8
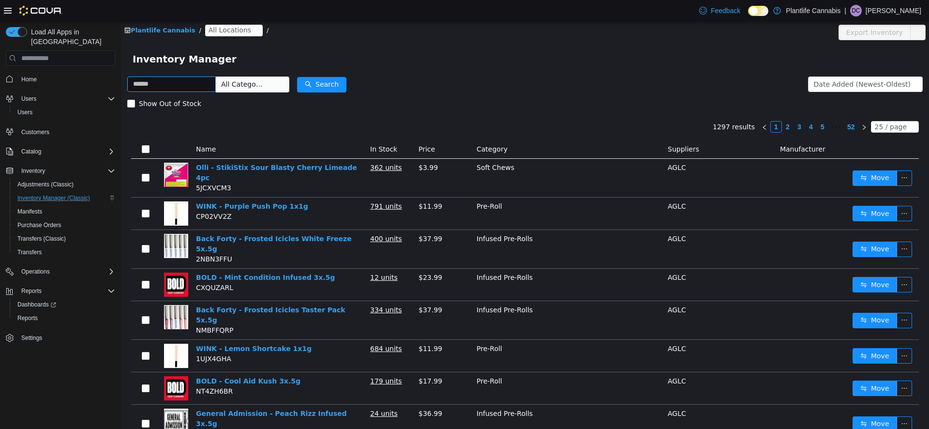
click at [182, 86] on input "text" at bounding box center [171, 83] width 89 height 15
type input "*"
type input "*****"
click at [322, 86] on button "Search" at bounding box center [321, 84] width 49 height 15
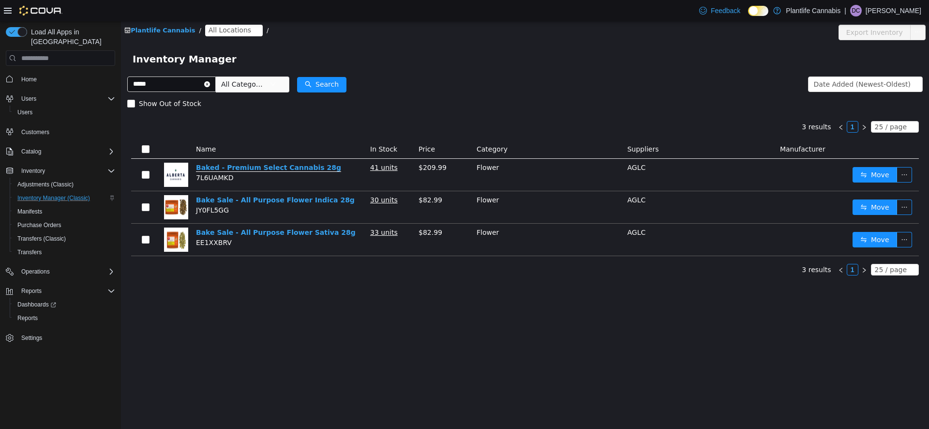
click at [272, 170] on link "Baked - Premium Select Cannabis 28g" at bounding box center [268, 168] width 145 height 8
click at [865, 178] on button "Move" at bounding box center [875, 174] width 45 height 15
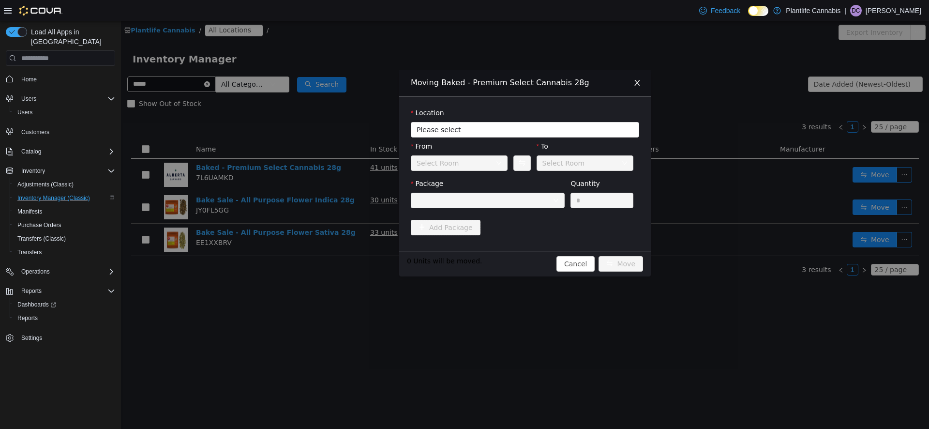
click at [447, 167] on div "Select Room" at bounding box center [438, 163] width 43 height 15
click at [460, 134] on span "Please select" at bounding box center [520, 130] width 206 height 10
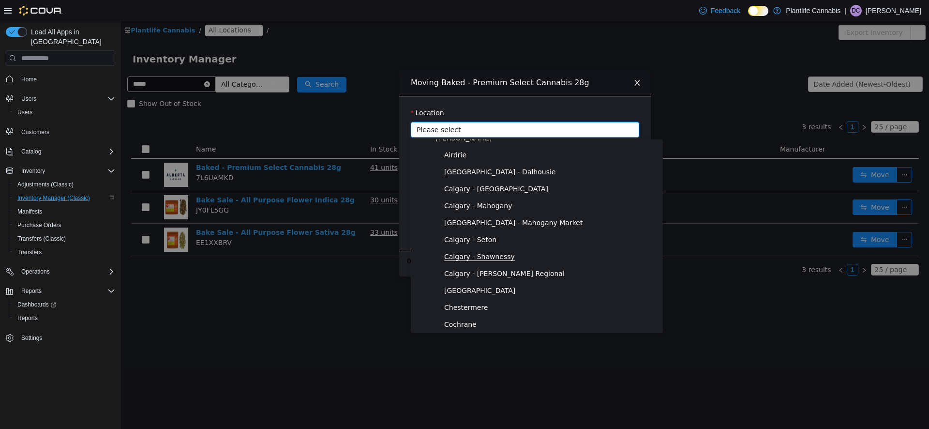
scroll to position [621, 0]
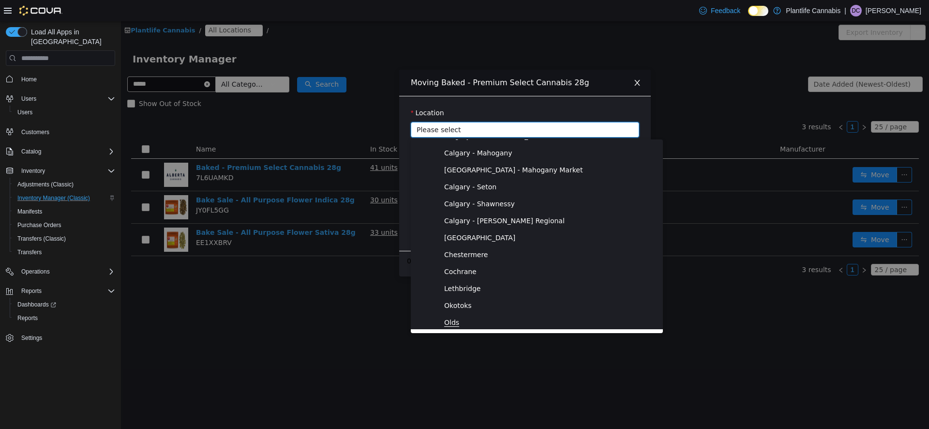
click at [456, 320] on span "Olds" at bounding box center [451, 322] width 15 height 8
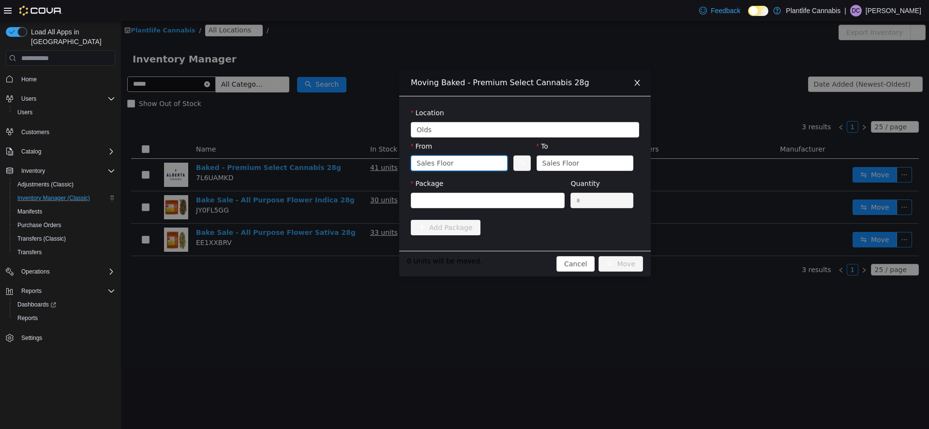
click at [476, 160] on div "Sales Floor" at bounding box center [456, 163] width 79 height 15
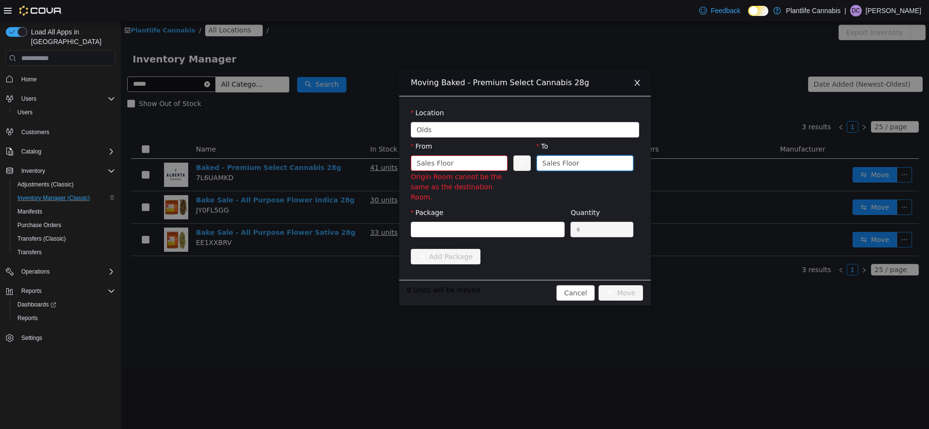
click at [555, 166] on div "Sales Floor" at bounding box center [561, 163] width 37 height 15
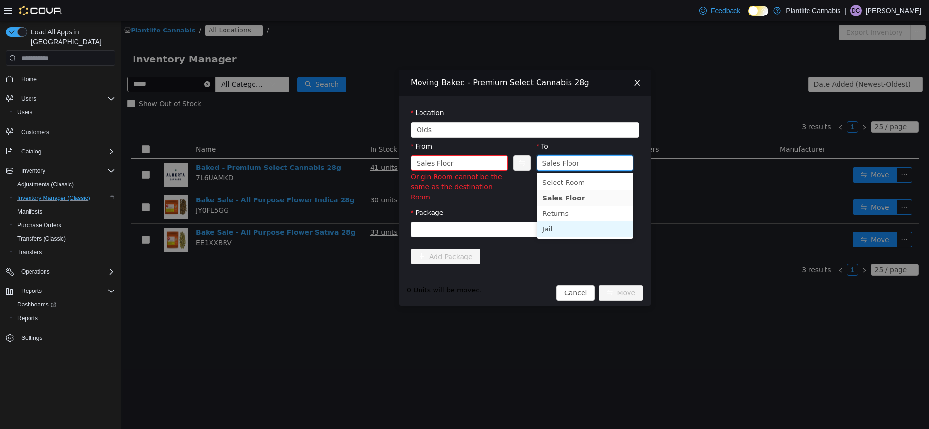
click at [553, 229] on li "Jail" at bounding box center [585, 228] width 97 height 15
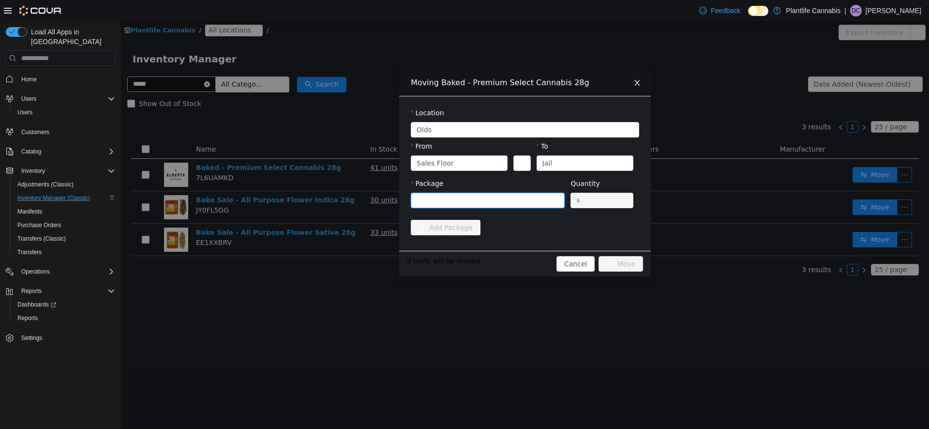
click at [465, 196] on div at bounding box center [485, 200] width 136 height 15
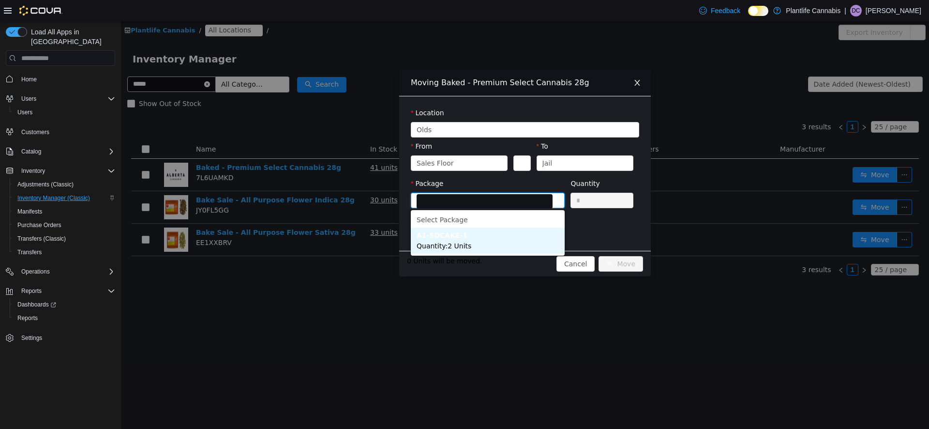
click at [464, 246] on span "Quantity : 2 Units" at bounding box center [444, 246] width 55 height 8
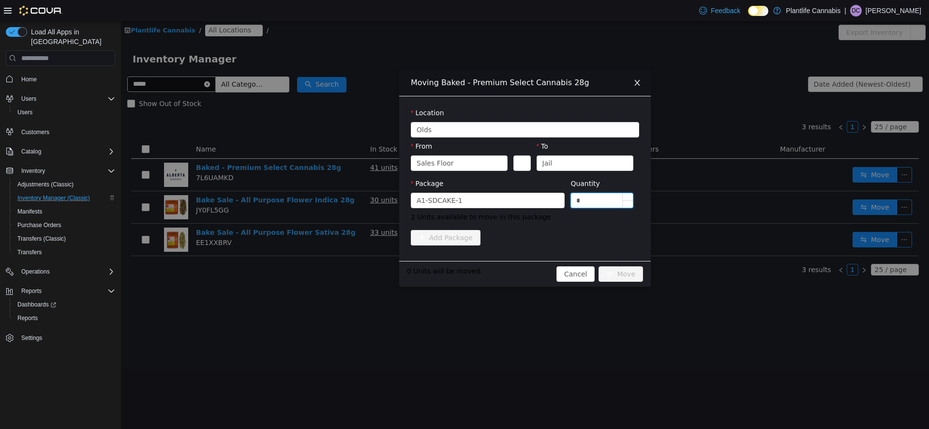
click at [603, 200] on input "*" at bounding box center [602, 200] width 62 height 15
type input "*"
click at [545, 246] on div "Add Package" at bounding box center [525, 239] width 228 height 19
click at [619, 277] on button "Move" at bounding box center [621, 273] width 45 height 15
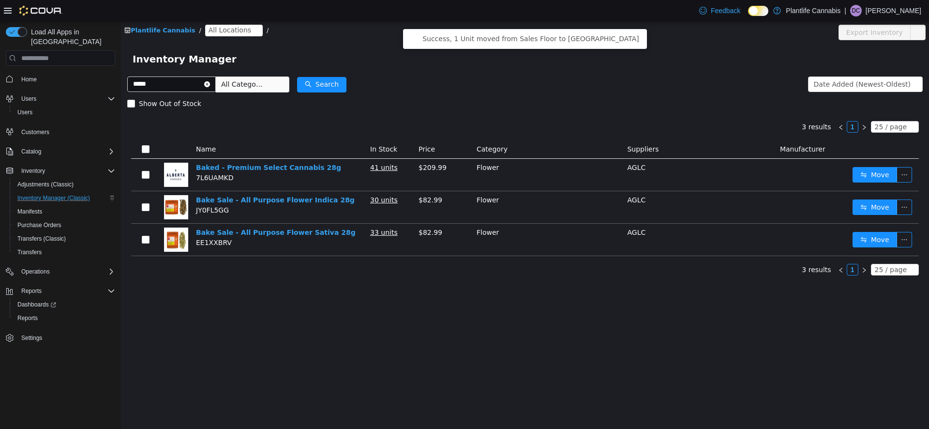
click at [590, 308] on div "Plantlife Cannabis / All Locations / Export Inventory Inventory Manager ***** A…" at bounding box center [525, 225] width 808 height 408
click at [23, 312] on span "Reports" at bounding box center [27, 318] width 20 height 12
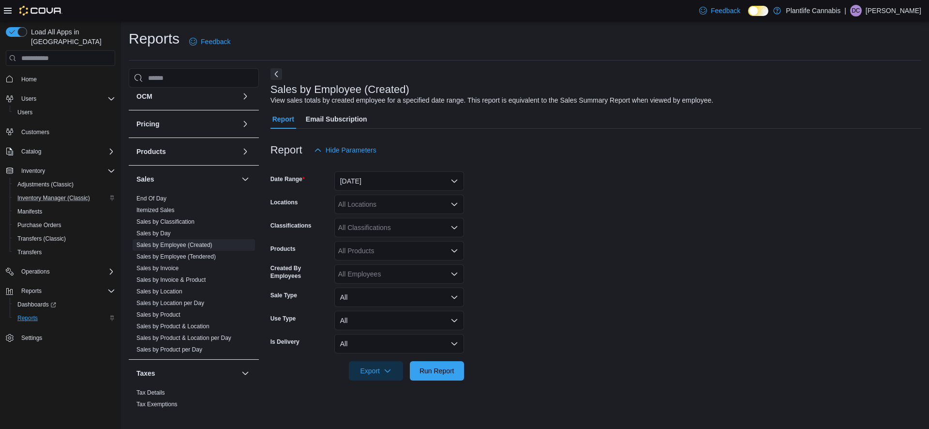
scroll to position [143, 0]
click at [374, 183] on button "Yesterday" at bounding box center [399, 180] width 130 height 19
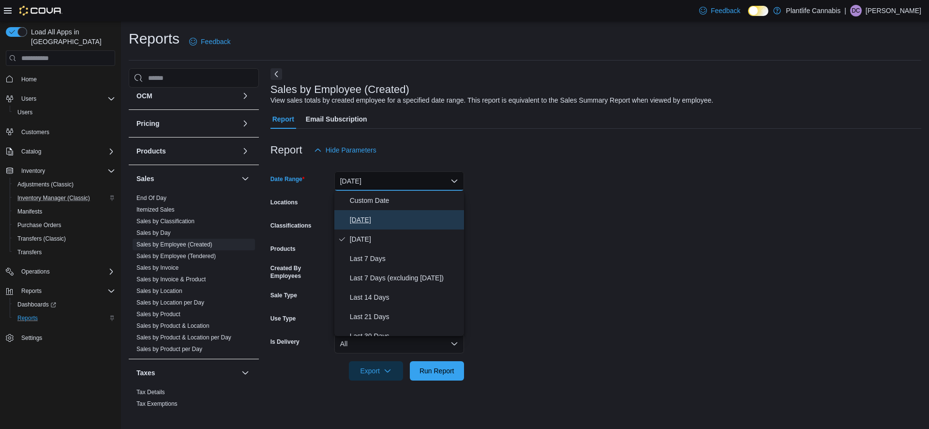
click at [368, 221] on span "Today" at bounding box center [405, 220] width 110 height 12
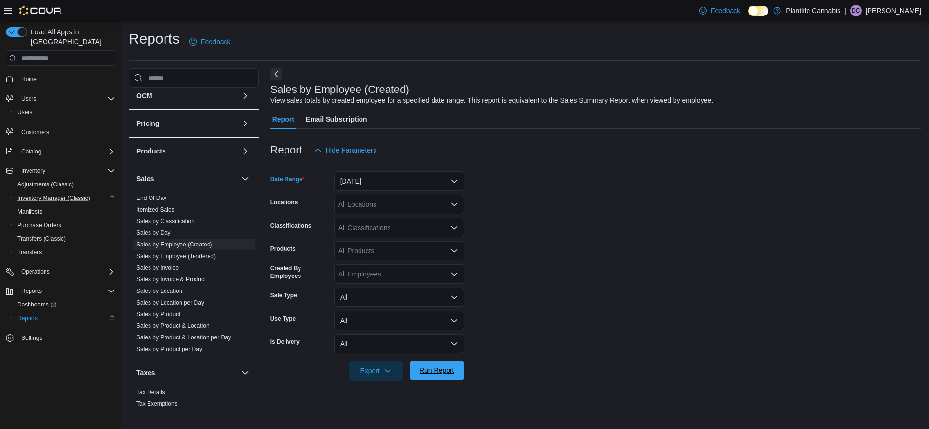
click at [438, 378] on span "Run Report" at bounding box center [437, 370] width 43 height 19
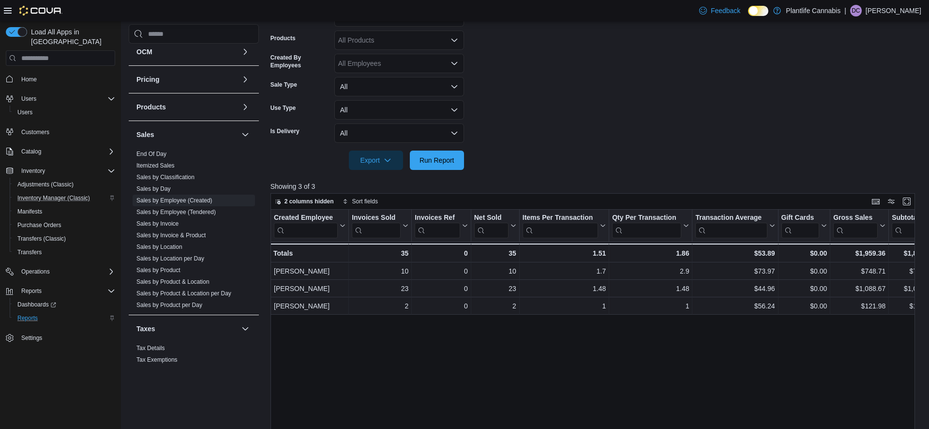
scroll to position [212, 0]
click at [174, 225] on link "Sales by Invoice" at bounding box center [157, 223] width 42 height 7
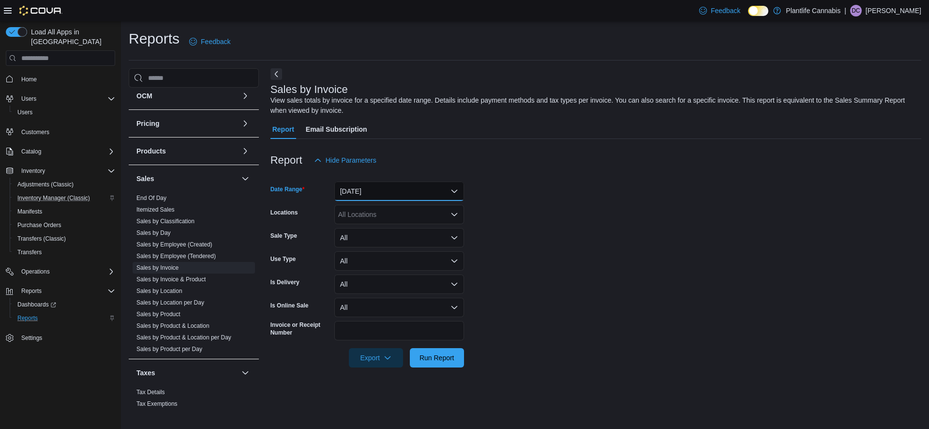
click at [371, 188] on button "Yesterday" at bounding box center [399, 191] width 130 height 19
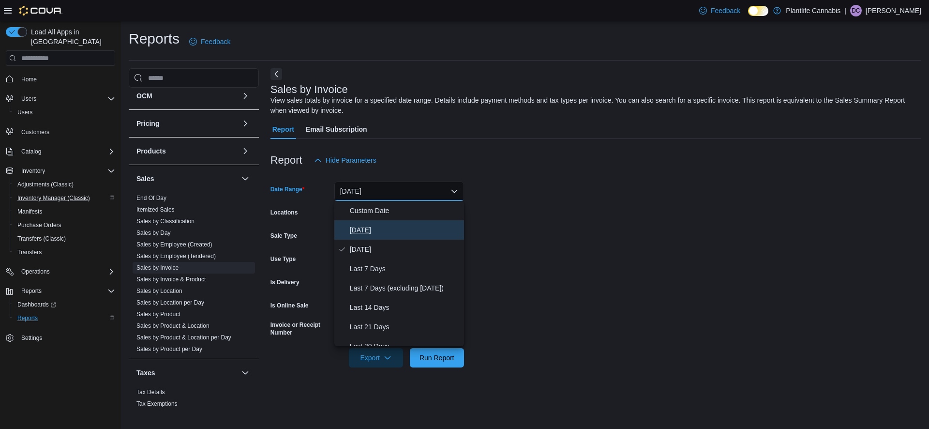
click at [364, 225] on button "Today" at bounding box center [399, 229] width 130 height 19
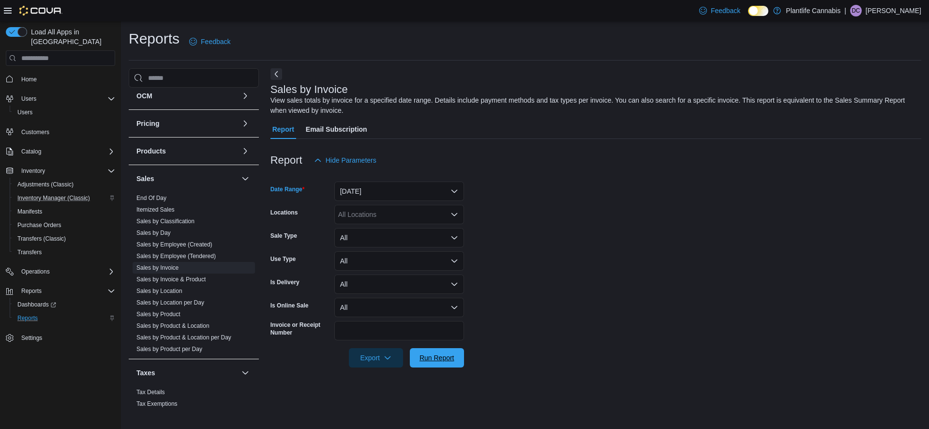
drag, startPoint x: 433, startPoint y: 360, endPoint x: 530, endPoint y: 174, distance: 209.6
click at [432, 360] on span "Run Report" at bounding box center [437, 358] width 35 height 10
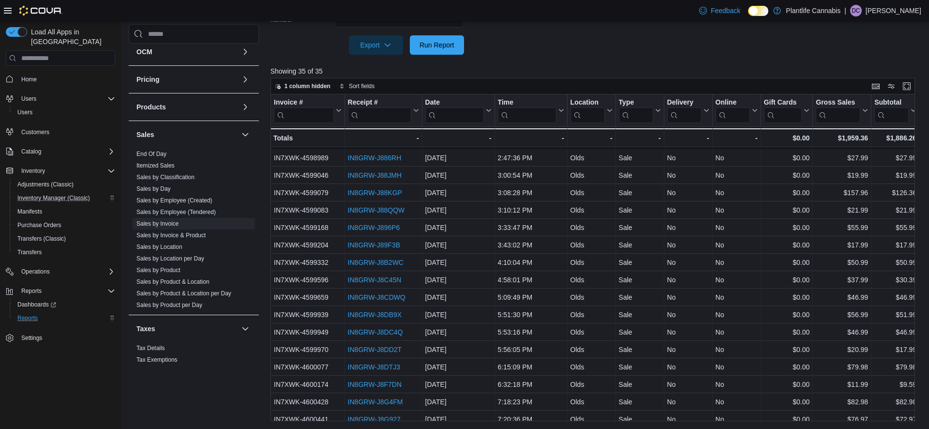
scroll to position [336, 0]
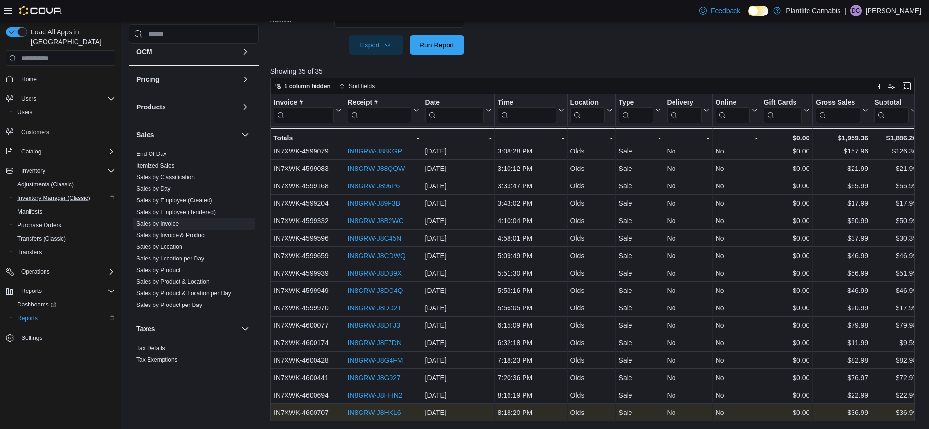
click at [376, 412] on link "IN8GRW-J8HKL6" at bounding box center [374, 413] width 53 height 8
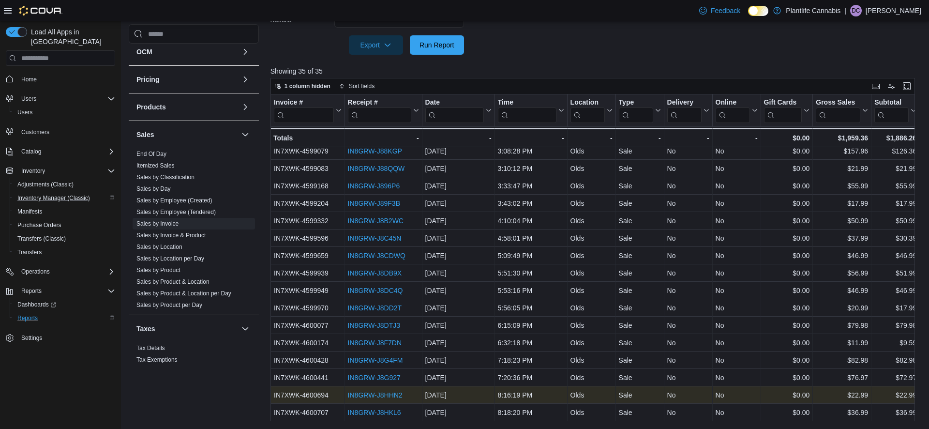
click at [379, 393] on link "IN8GRW-J8HHN2" at bounding box center [375, 395] width 55 height 8
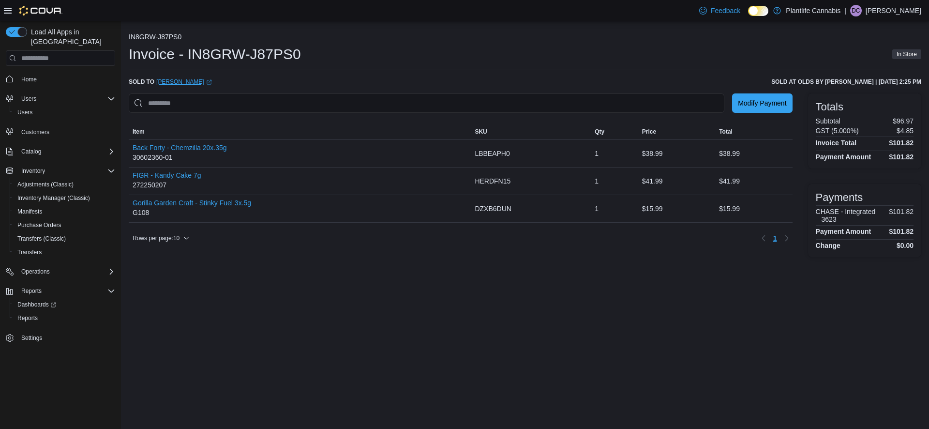
click at [167, 81] on link "Tanya (opens in a new tab or window)" at bounding box center [184, 82] width 56 height 8
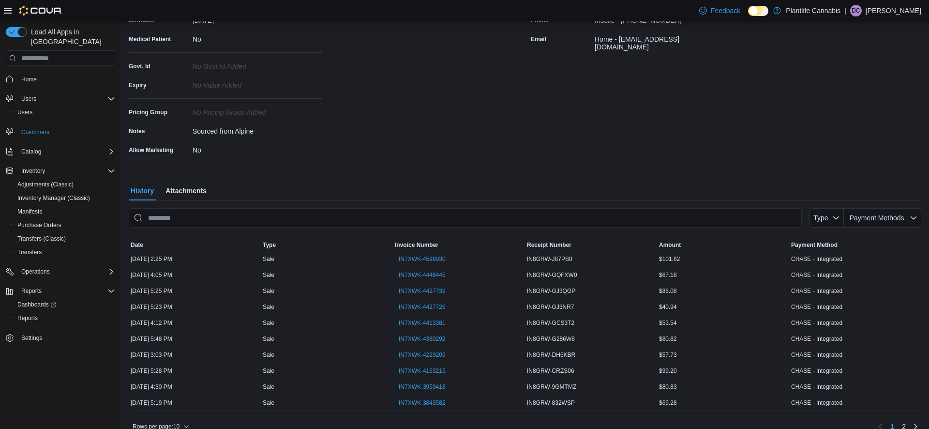
scroll to position [166, 0]
click at [404, 275] on span "IN7XWK-4448445" at bounding box center [422, 275] width 47 height 8
click at [405, 290] on span "IN7XWK-4427739" at bounding box center [422, 291] width 47 height 8
click at [406, 304] on span "IN7XWK-4427726" at bounding box center [422, 307] width 47 height 8
click at [416, 320] on span "IN7XWK-4413381" at bounding box center [422, 322] width 47 height 8
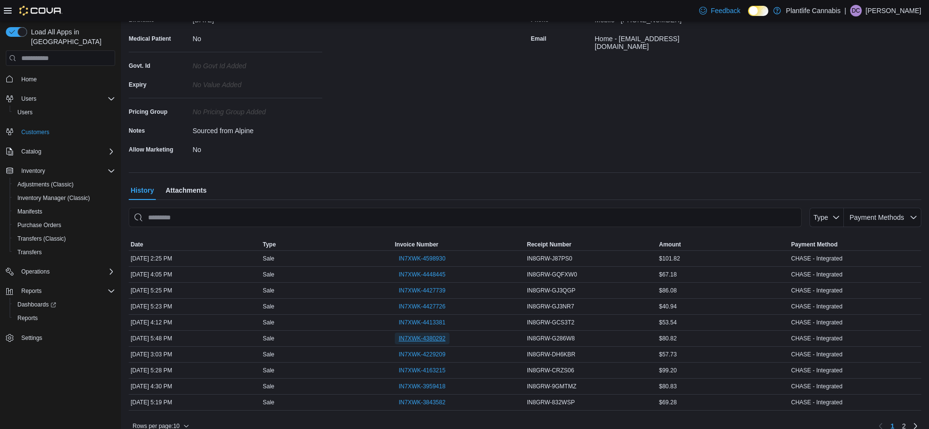
click at [419, 334] on span "IN7XWK-4380292" at bounding box center [422, 339] width 47 height 12
click at [421, 357] on span "IN7XWK-4229209" at bounding box center [422, 354] width 47 height 8
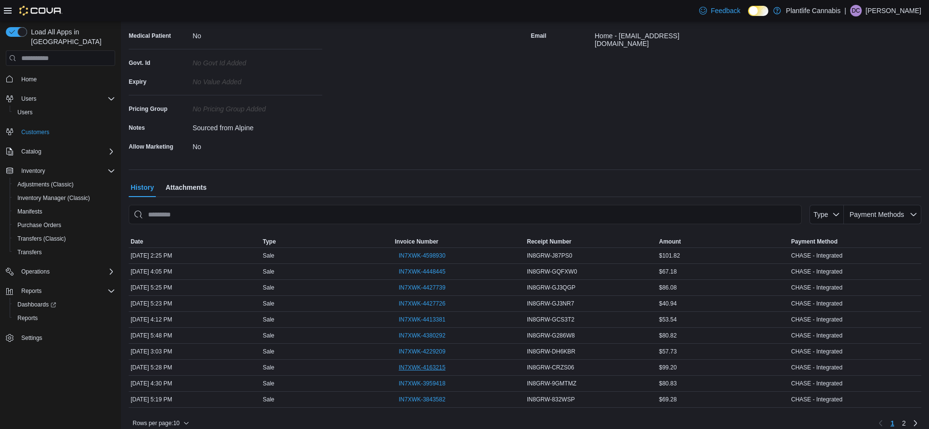
scroll to position [170, 0]
click at [423, 369] on span "IN7XWK-4163215" at bounding box center [422, 366] width 47 height 8
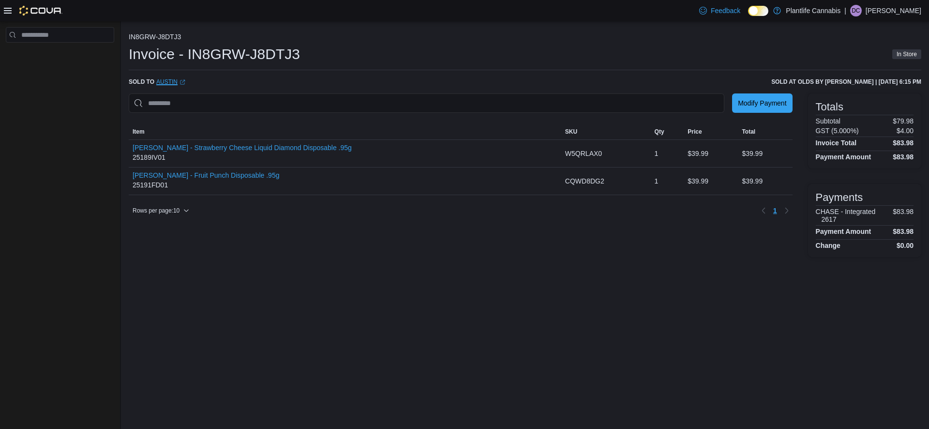
click at [180, 83] on link "Austin (opens in a new tab or window)" at bounding box center [170, 82] width 29 height 8
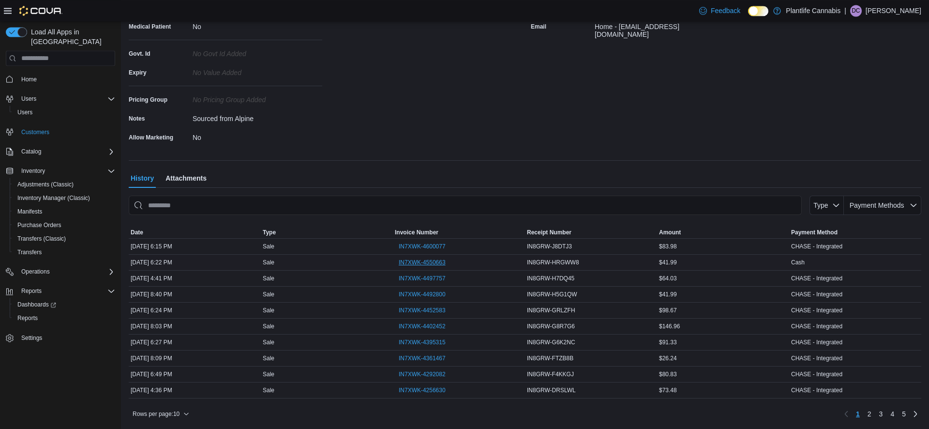
scroll to position [178, 0]
click at [421, 260] on span "IN7XWK-4550663" at bounding box center [422, 262] width 47 height 8
click at [420, 276] on span "IN7XWK-4497757" at bounding box center [422, 278] width 47 height 8
click at [415, 295] on span "IN7XWK-4492800" at bounding box center [422, 294] width 47 height 8
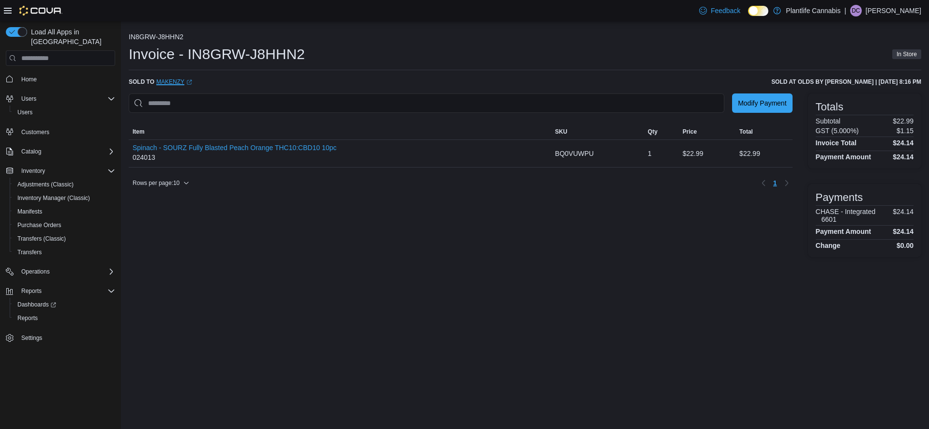
click at [174, 80] on link "Makenzy (opens in a new tab or window)" at bounding box center [174, 82] width 36 height 8
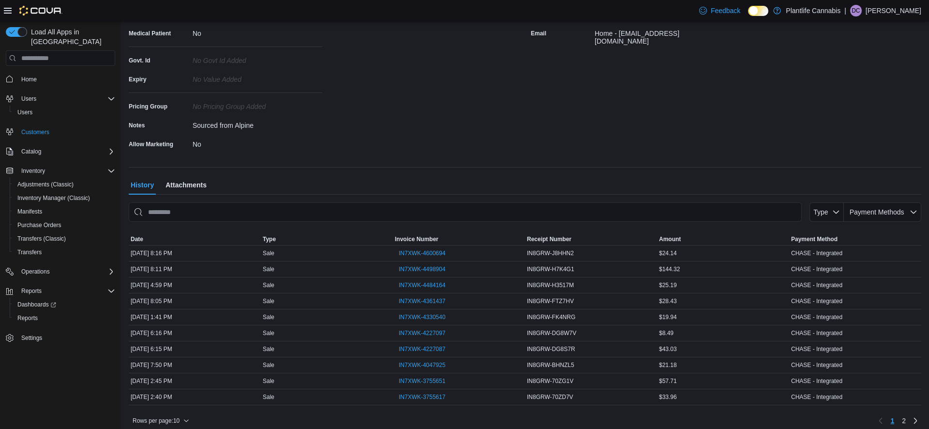
scroll to position [178, 0]
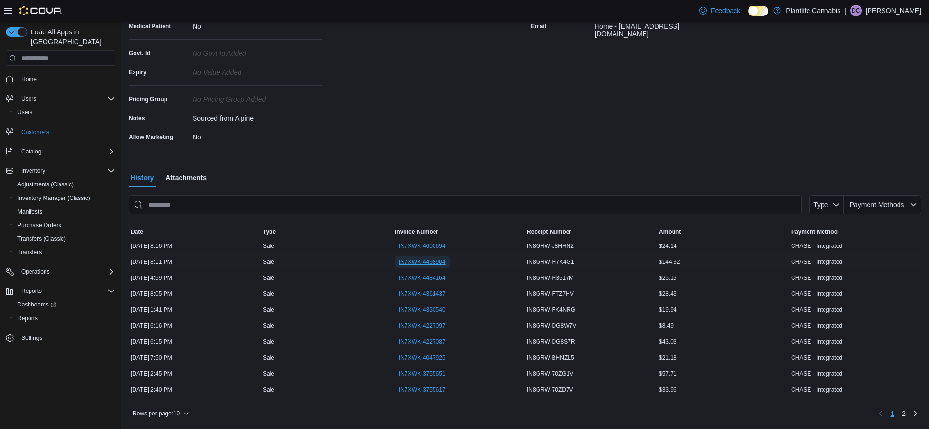
click at [420, 260] on span "IN7XWK-4498904" at bounding box center [422, 262] width 47 height 8
click at [417, 279] on span "IN7XWK-4484164" at bounding box center [422, 278] width 47 height 8
click at [416, 292] on span "IN7XWK-4361437" at bounding box center [422, 294] width 47 height 8
click at [30, 314] on span "Reports" at bounding box center [27, 318] width 20 height 8
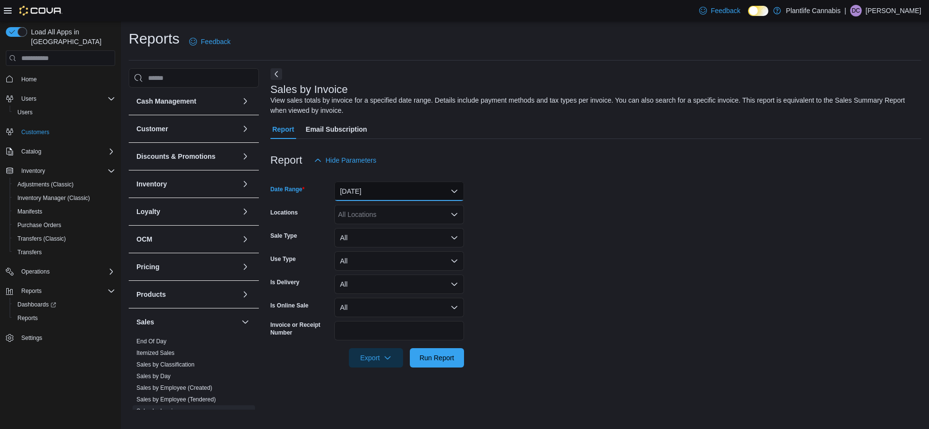
click at [379, 196] on button "Yesterday" at bounding box center [399, 191] width 130 height 19
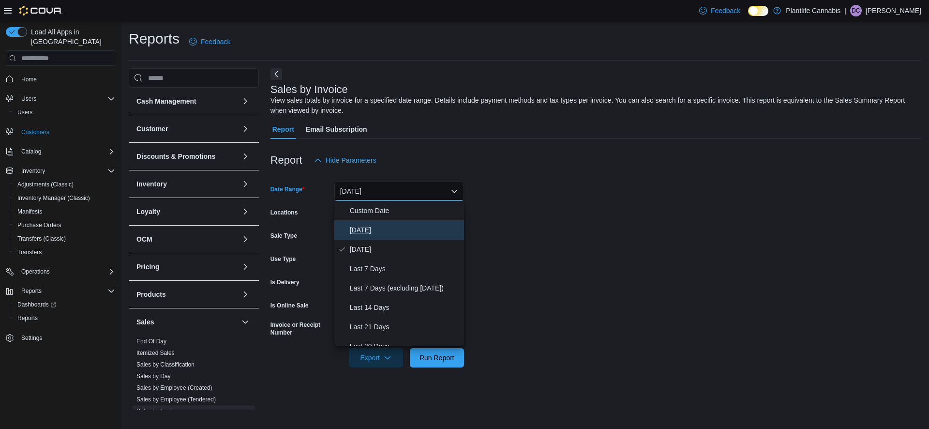
drag, startPoint x: 371, startPoint y: 232, endPoint x: 373, endPoint y: 237, distance: 5.7
click at [371, 232] on span "Today" at bounding box center [405, 230] width 110 height 12
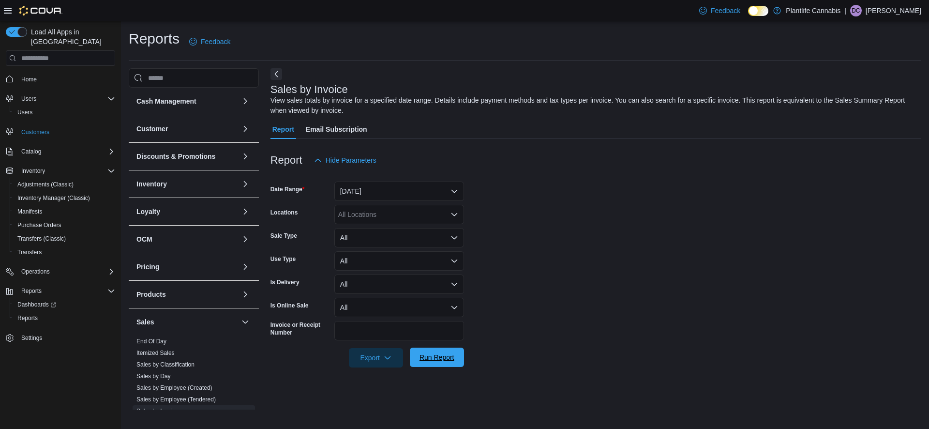
click at [425, 365] on span "Run Report" at bounding box center [437, 357] width 43 height 19
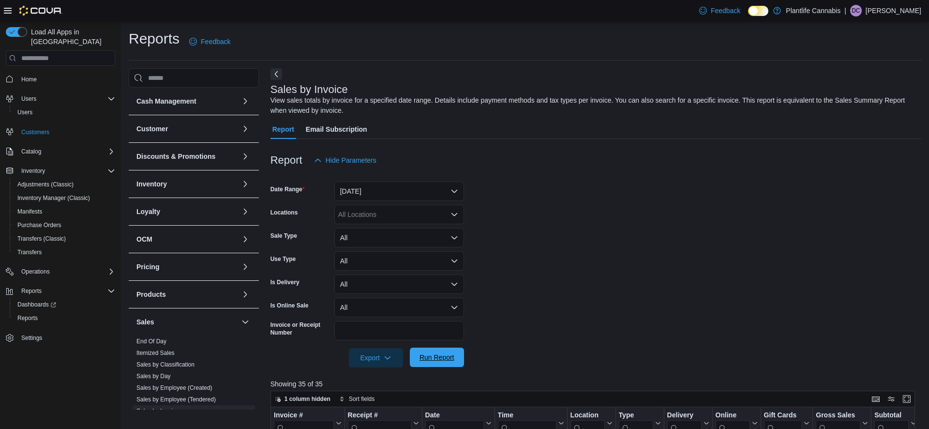
click at [443, 358] on span "Run Report" at bounding box center [437, 357] width 35 height 10
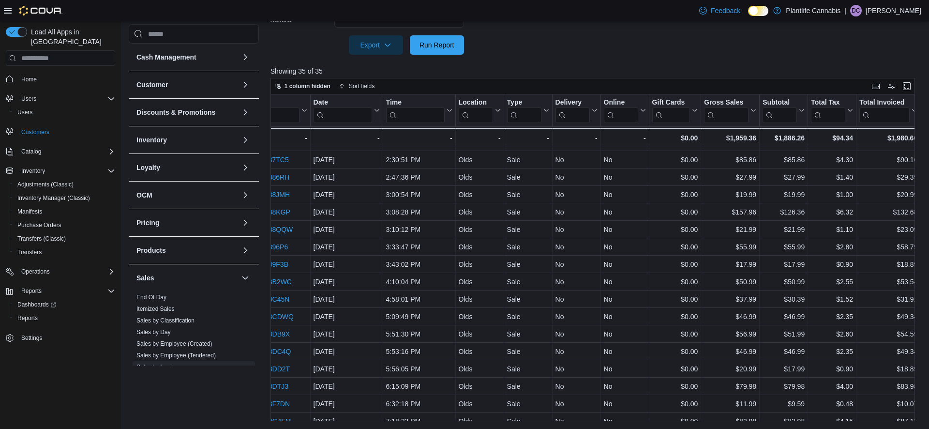
scroll to position [275, 0]
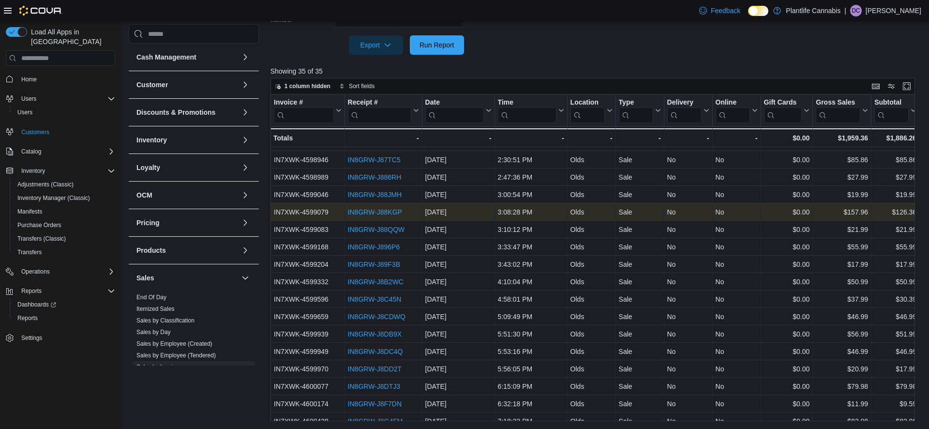
click at [359, 215] on link "IN8GRW-J88KGP" at bounding box center [375, 212] width 54 height 8
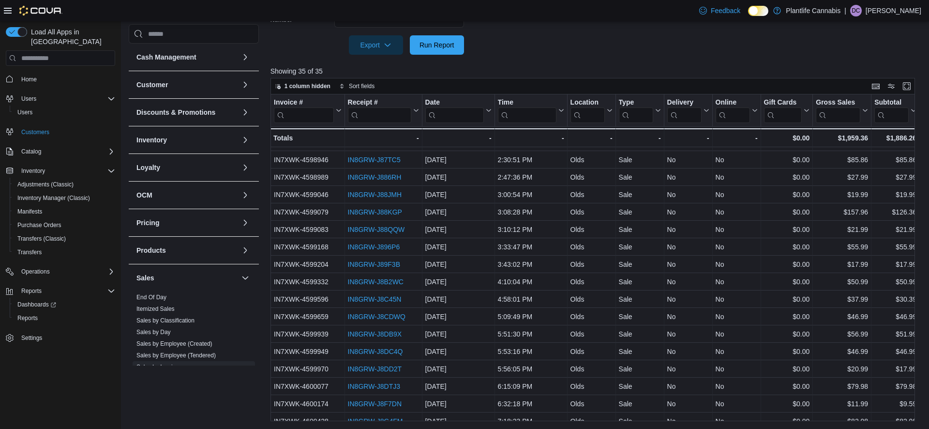
scroll to position [336, 0]
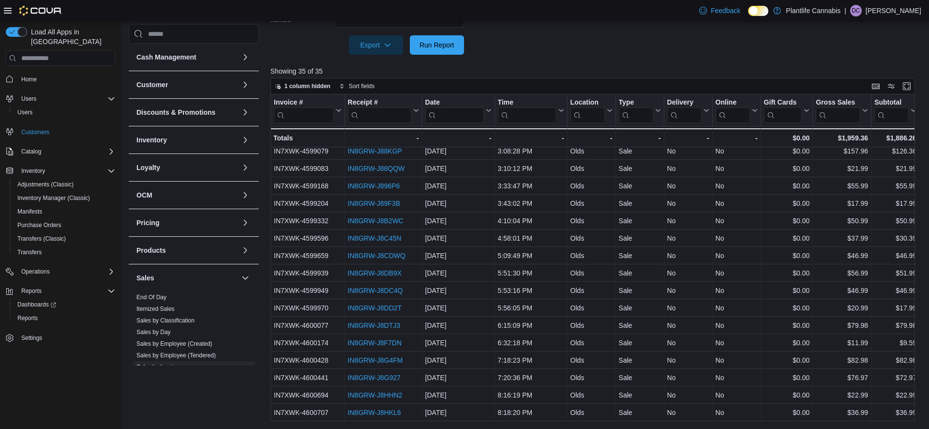
drag, startPoint x: 182, startPoint y: 353, endPoint x: 257, endPoint y: 301, distance: 90.6
click at [182, 353] on link "Sales by Employee (Tendered)" at bounding box center [175, 355] width 79 height 7
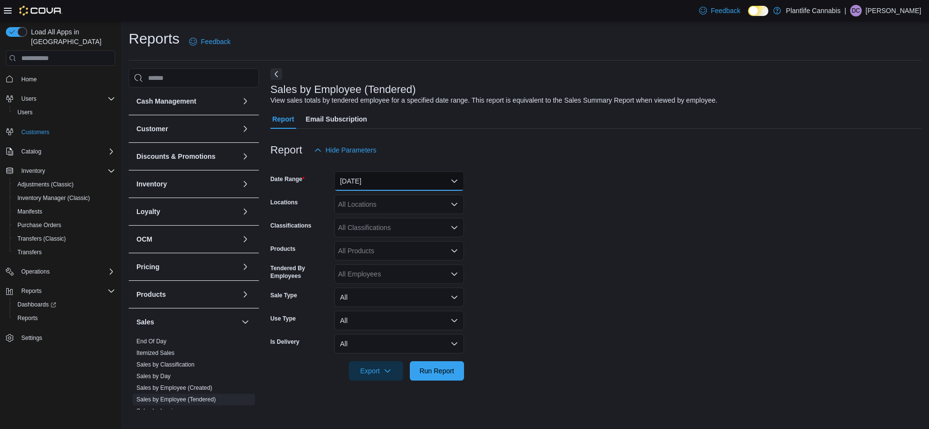
click at [364, 180] on button "Yesterday" at bounding box center [399, 180] width 130 height 19
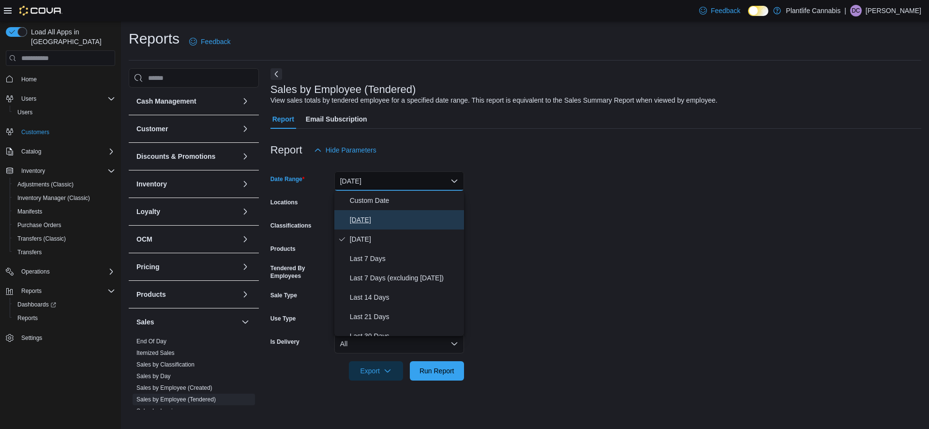
drag, startPoint x: 361, startPoint y: 216, endPoint x: 397, endPoint y: 266, distance: 61.0
click at [361, 216] on span "Today" at bounding box center [405, 220] width 110 height 12
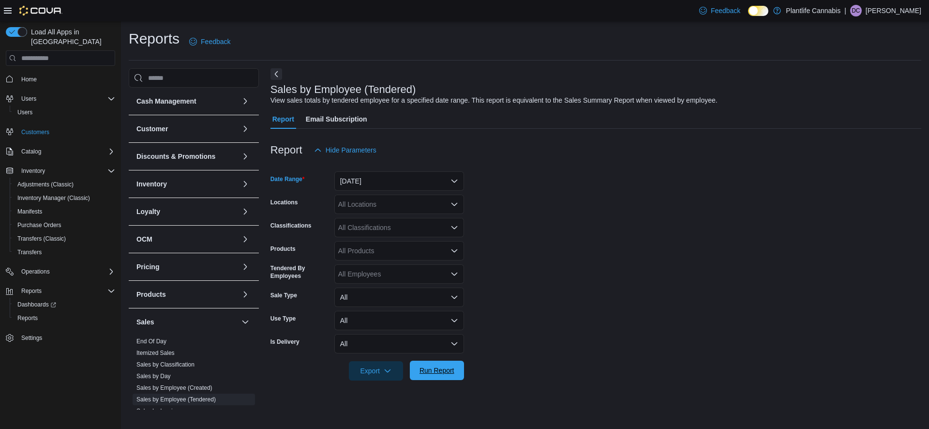
click at [443, 373] on span "Run Report" at bounding box center [437, 370] width 35 height 10
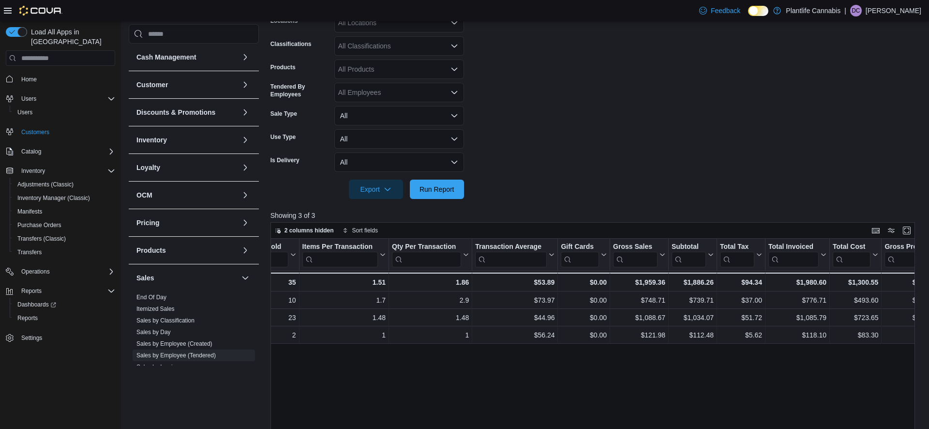
scroll to position [0, 227]
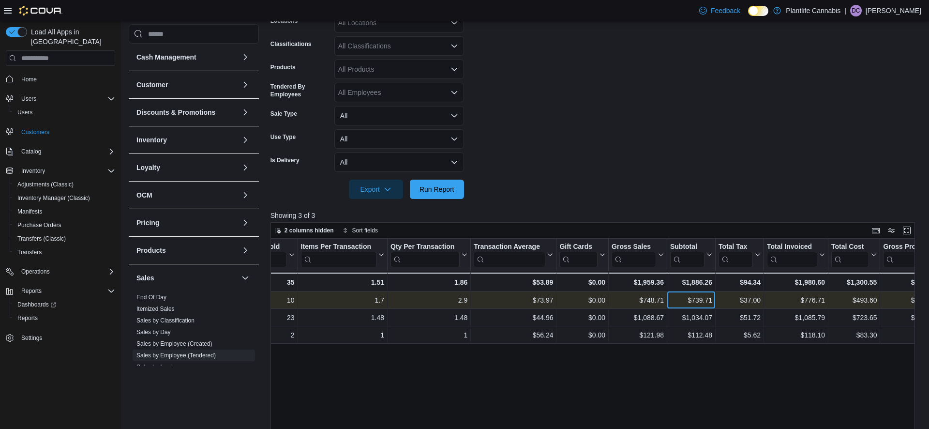
click at [699, 300] on div "$739.71" at bounding box center [691, 300] width 42 height 12
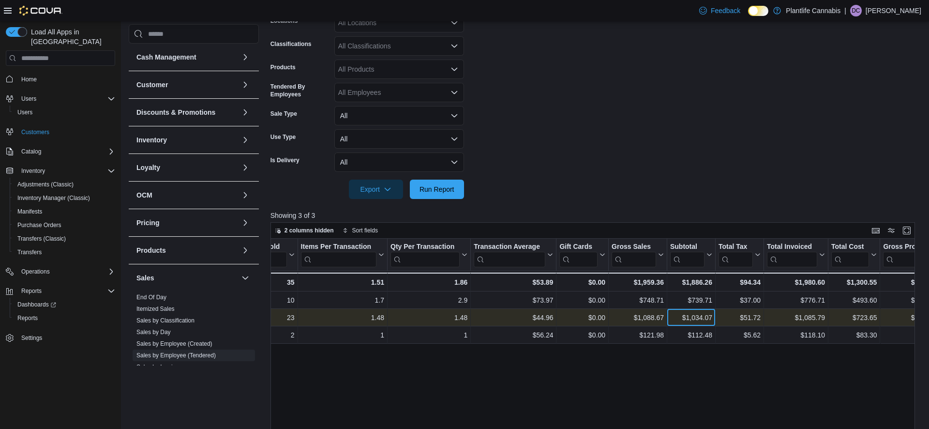
click at [686, 322] on div "$1,034.07" at bounding box center [691, 318] width 42 height 12
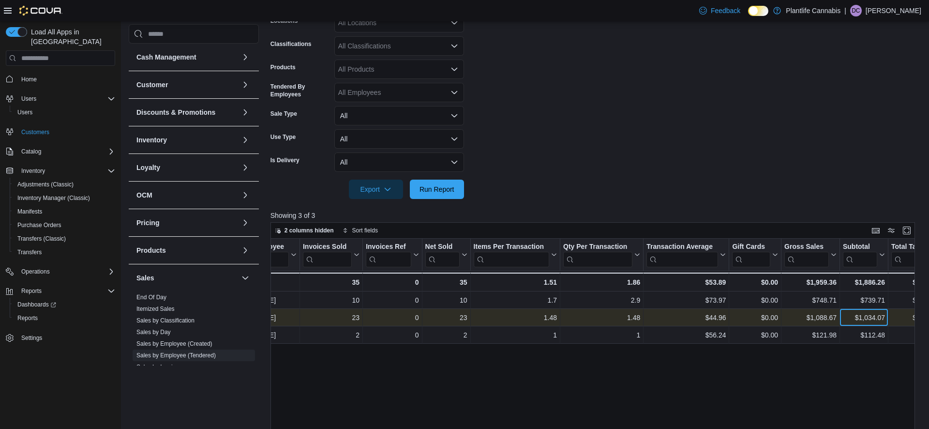
scroll to position [0, 53]
click at [686, 321] on div "$44.96" at bounding box center [686, 318] width 79 height 12
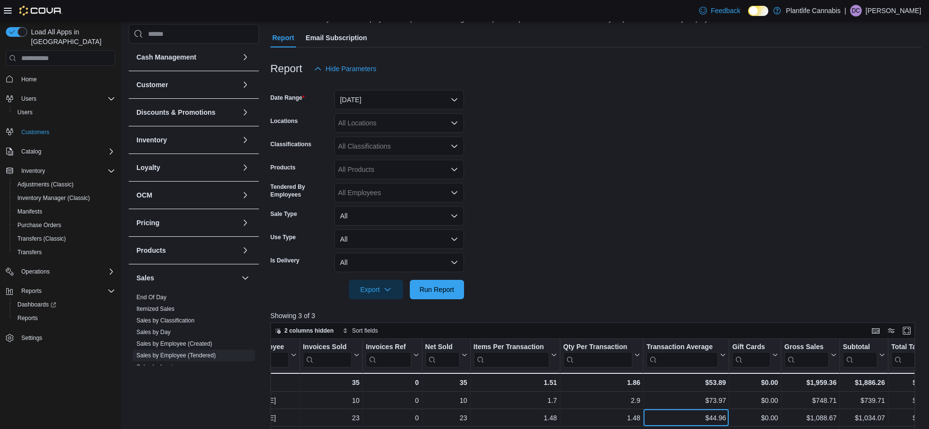
scroll to position [80, 0]
click at [383, 150] on div "All Classifications" at bounding box center [399, 147] width 130 height 19
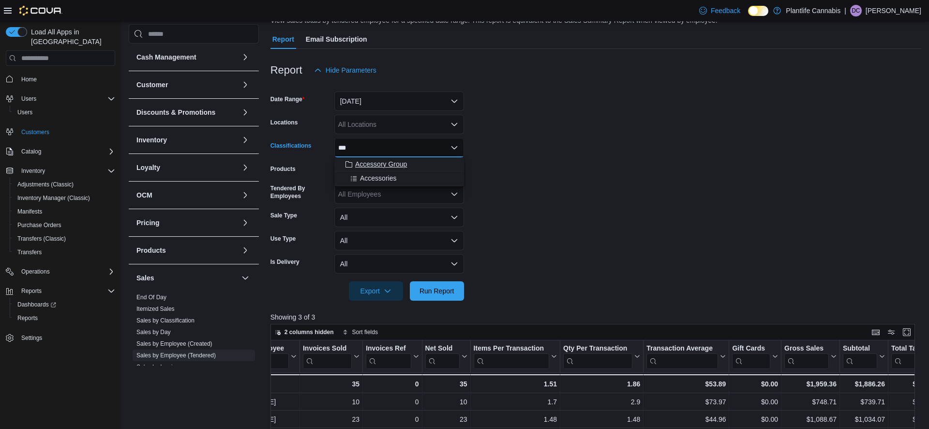
type input "***"
click at [377, 162] on span "Accessory Group" at bounding box center [381, 164] width 52 height 10
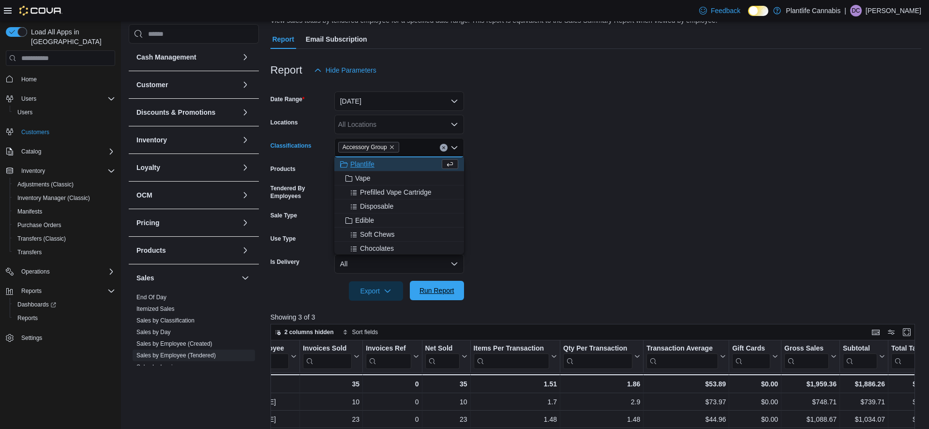
click at [441, 298] on span "Run Report" at bounding box center [437, 290] width 43 height 19
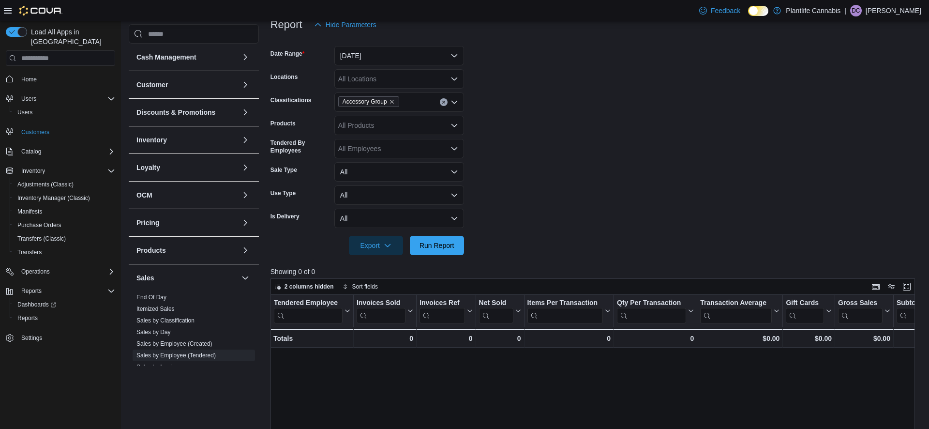
scroll to position [116, 0]
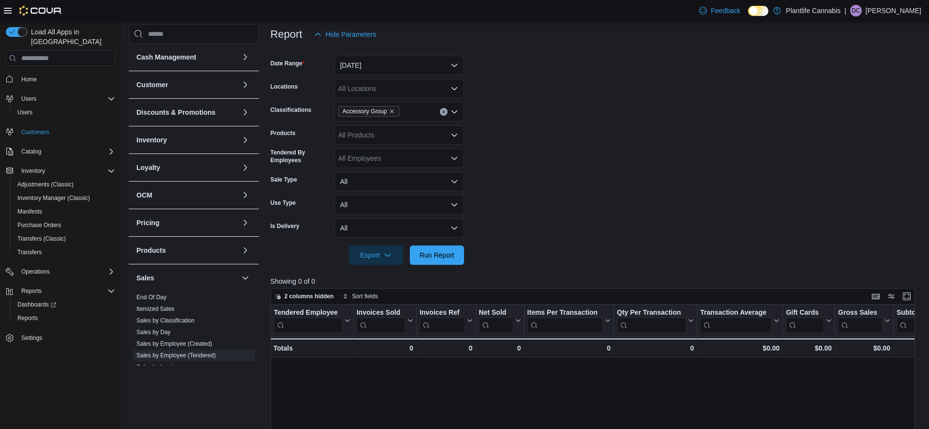
click at [447, 114] on button "Clear input" at bounding box center [444, 112] width 8 height 8
click at [437, 265] on span "Run Report" at bounding box center [437, 254] width 43 height 19
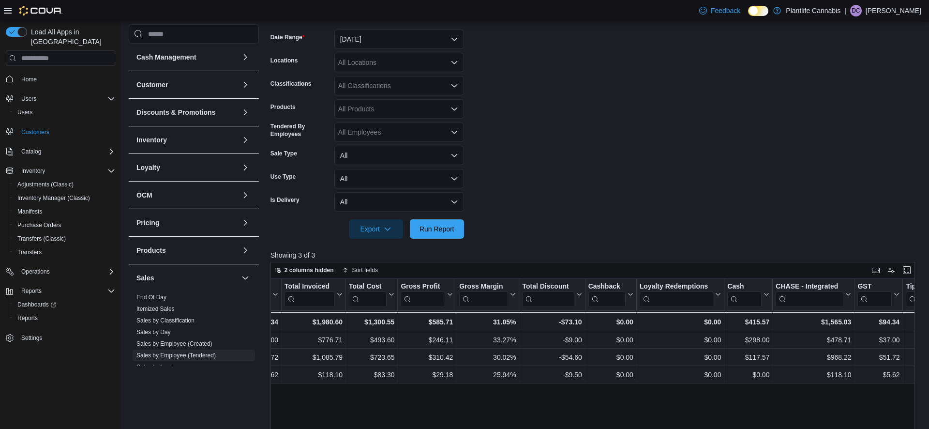
scroll to position [0, 746]
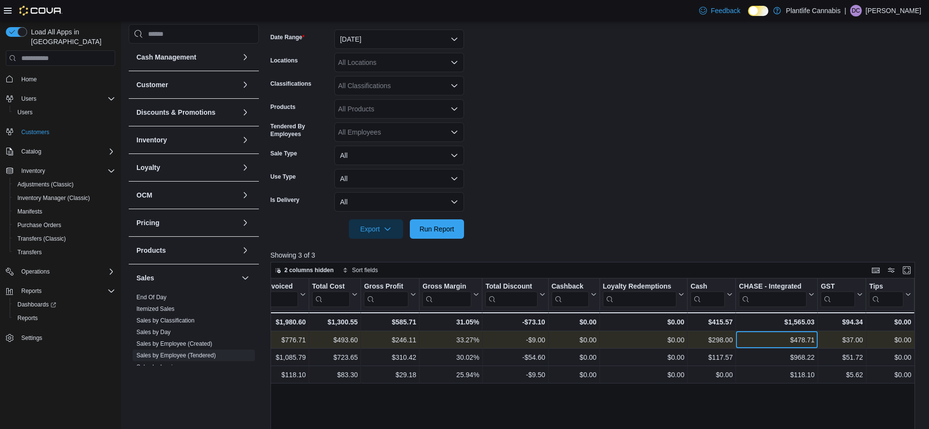
click at [789, 340] on div "$478.71" at bounding box center [777, 340] width 76 height 12
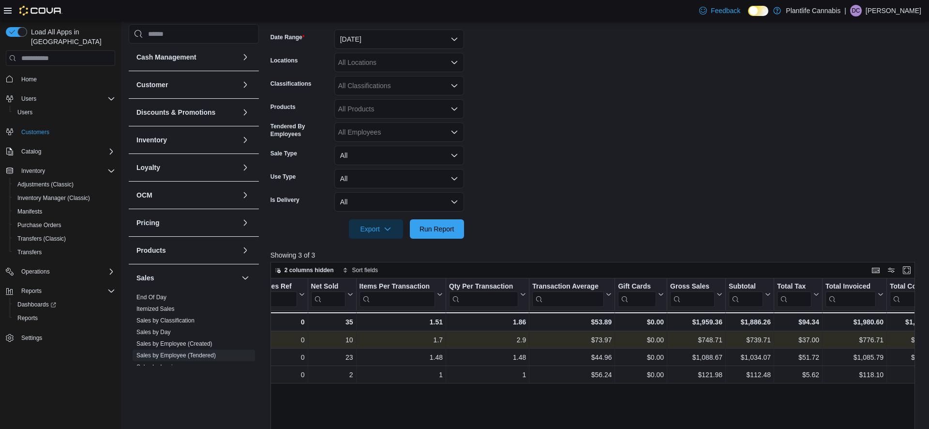
scroll to position [0, 157]
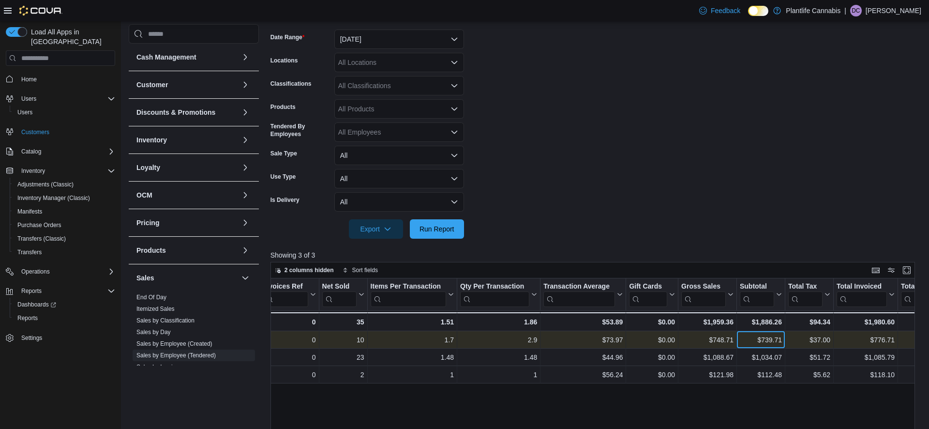
click at [763, 341] on div "$739.71" at bounding box center [761, 340] width 42 height 12
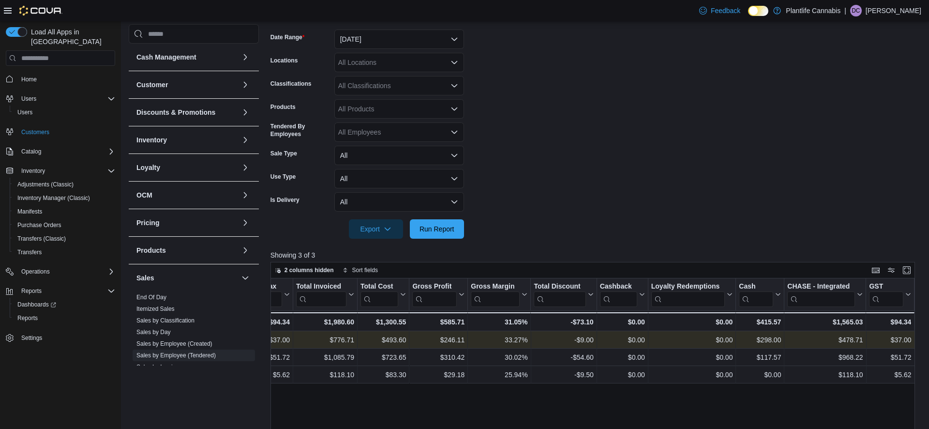
scroll to position [0, 746]
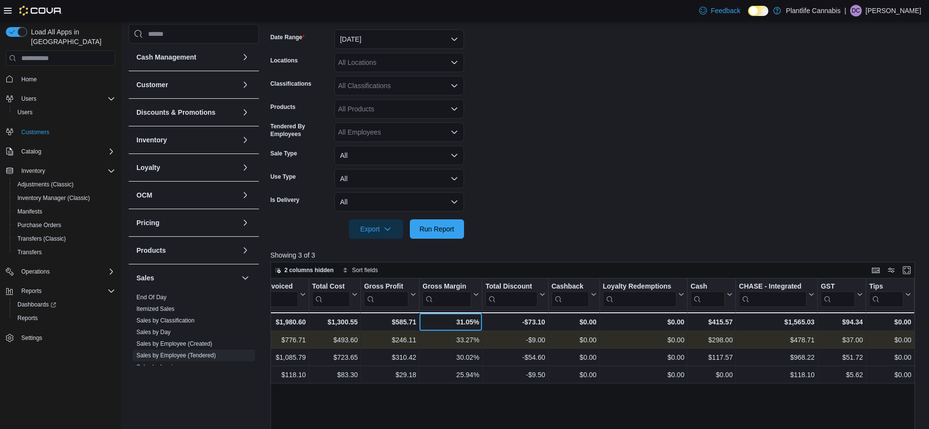
click at [456, 329] on div "31.05% - Gross Margin, column 15, row 4" at bounding box center [451, 321] width 63 height 19
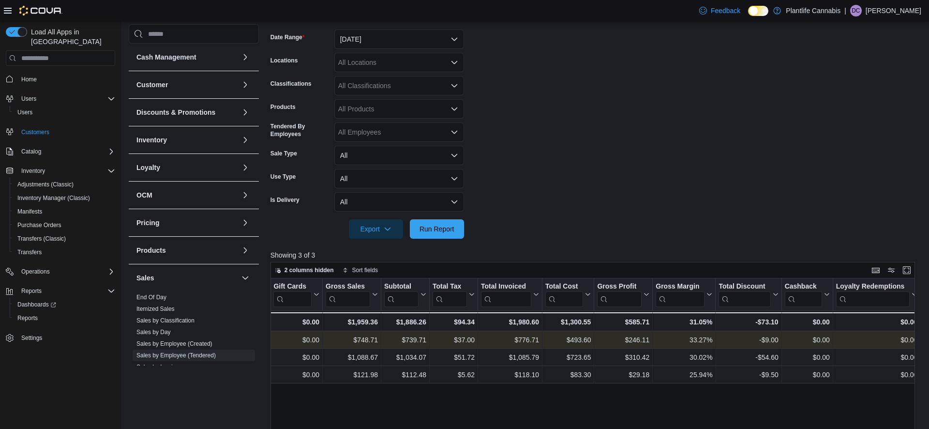
scroll to position [0, 427]
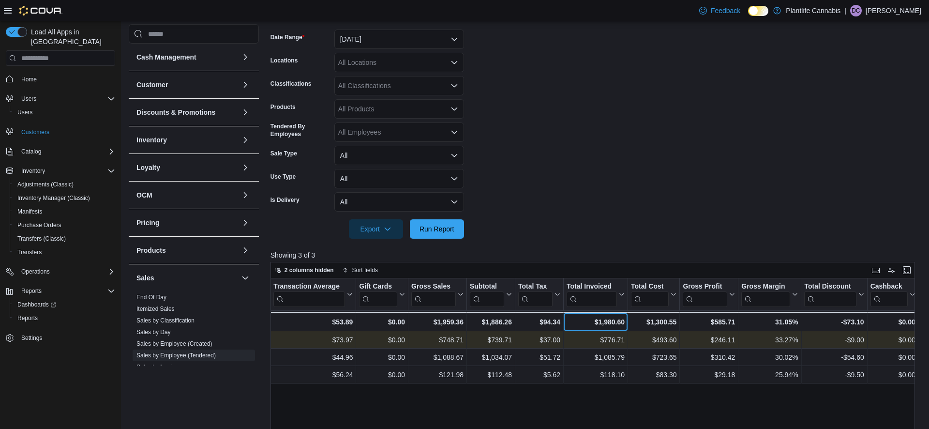
click at [606, 326] on div "$1,980.60" at bounding box center [596, 322] width 58 height 12
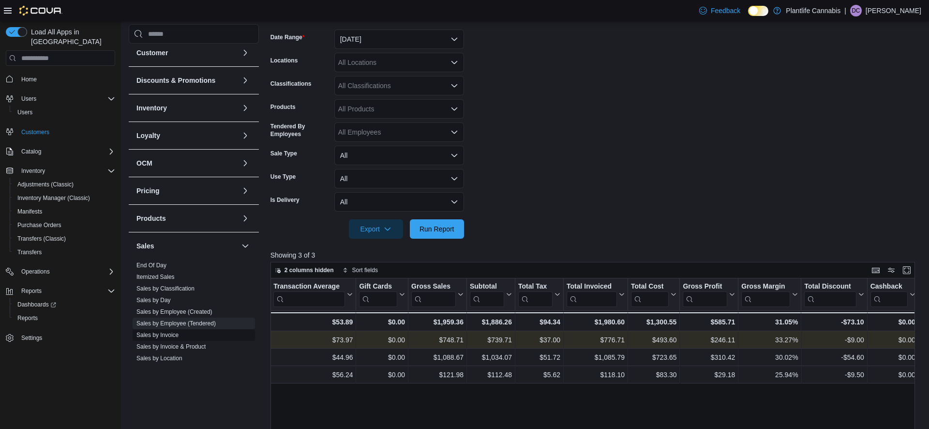
click at [164, 333] on link "Sales by Invoice" at bounding box center [157, 335] width 42 height 7
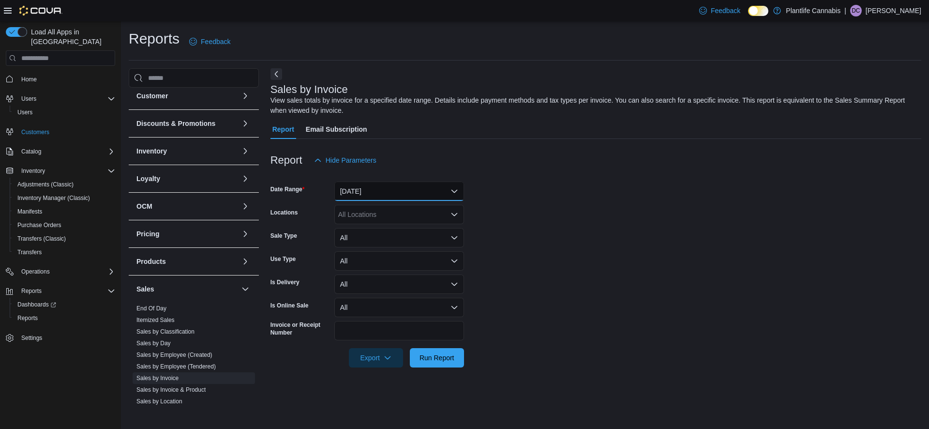
click at [371, 188] on button "Yesterday" at bounding box center [399, 191] width 130 height 19
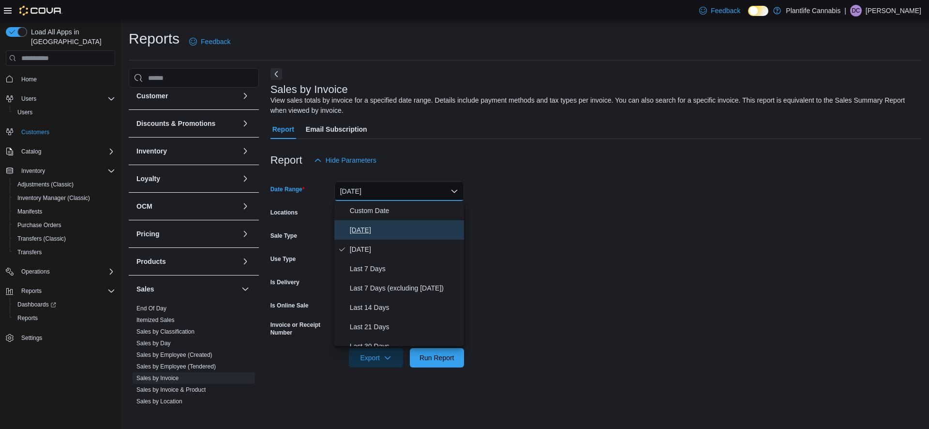
click at [366, 227] on span "Today" at bounding box center [405, 230] width 110 height 12
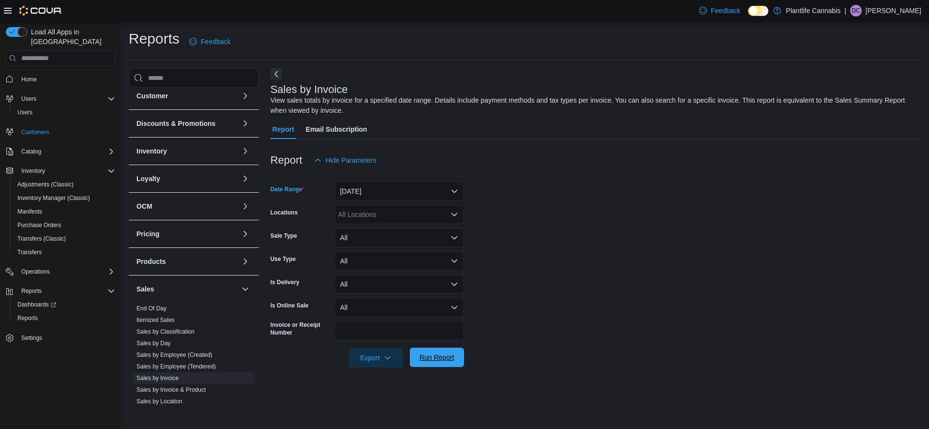
click at [445, 356] on span "Run Report" at bounding box center [437, 357] width 35 height 10
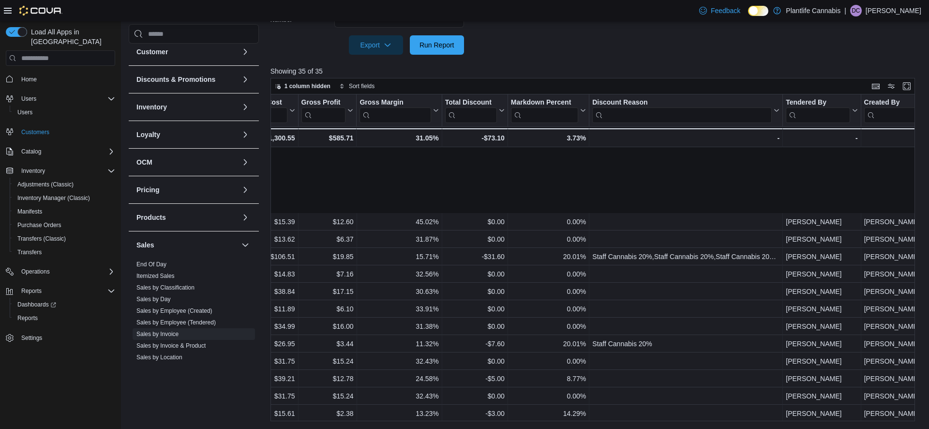
scroll to position [336, 787]
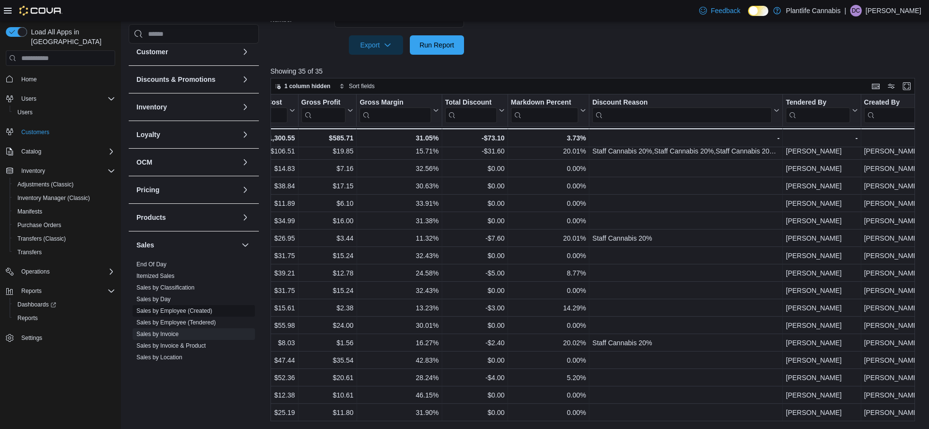
click at [178, 309] on link "Sales by Employee (Created)" at bounding box center [174, 310] width 76 height 7
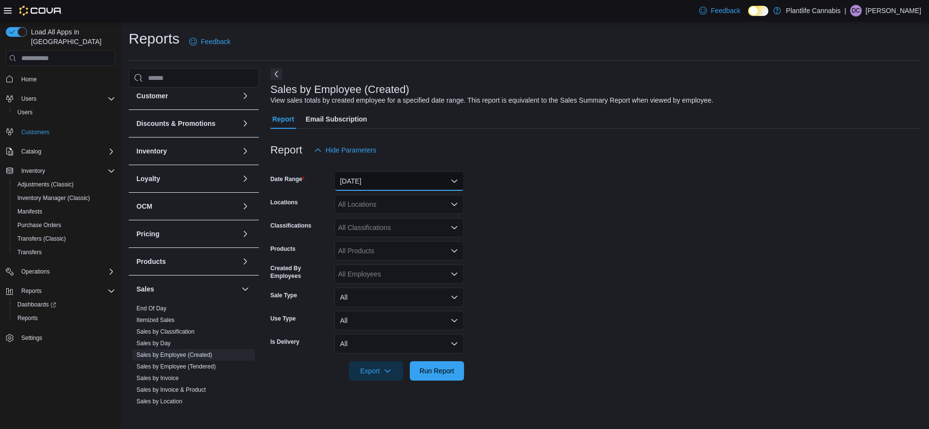
drag, startPoint x: 354, startPoint y: 172, endPoint x: 354, endPoint y: 178, distance: 5.8
click at [354, 172] on button "Yesterday" at bounding box center [399, 180] width 130 height 19
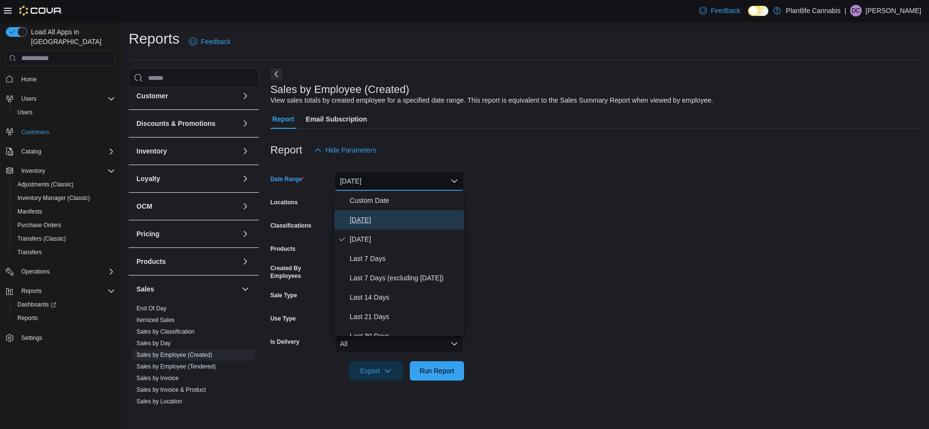
drag, startPoint x: 355, startPoint y: 218, endPoint x: 372, endPoint y: 252, distance: 37.9
click at [355, 218] on span "Today" at bounding box center [405, 220] width 110 height 12
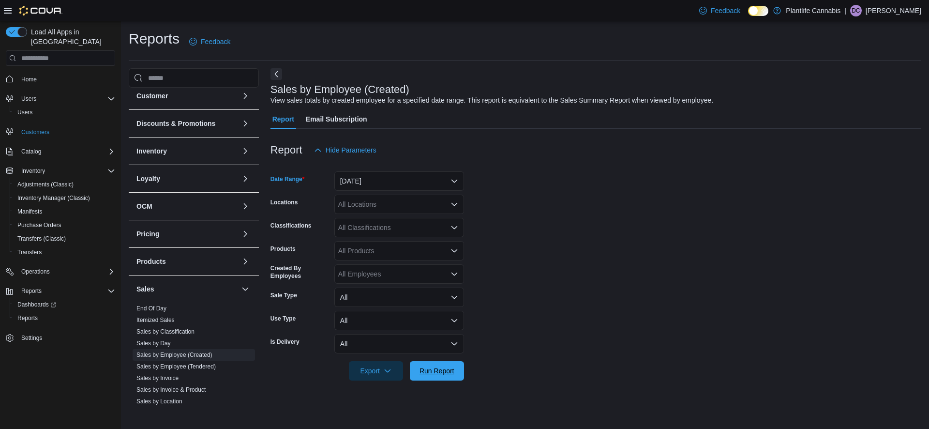
drag, startPoint x: 430, startPoint y: 367, endPoint x: 534, endPoint y: 237, distance: 167.4
click at [430, 367] on span "Run Report" at bounding box center [437, 371] width 35 height 10
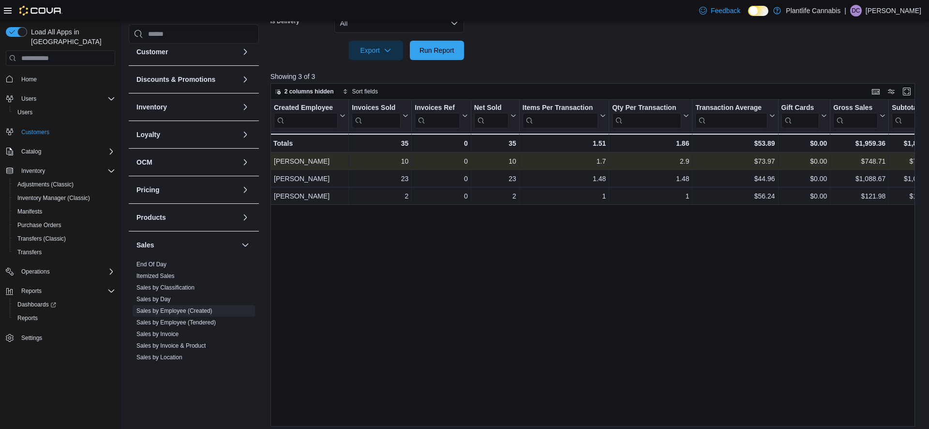
scroll to position [326, 0]
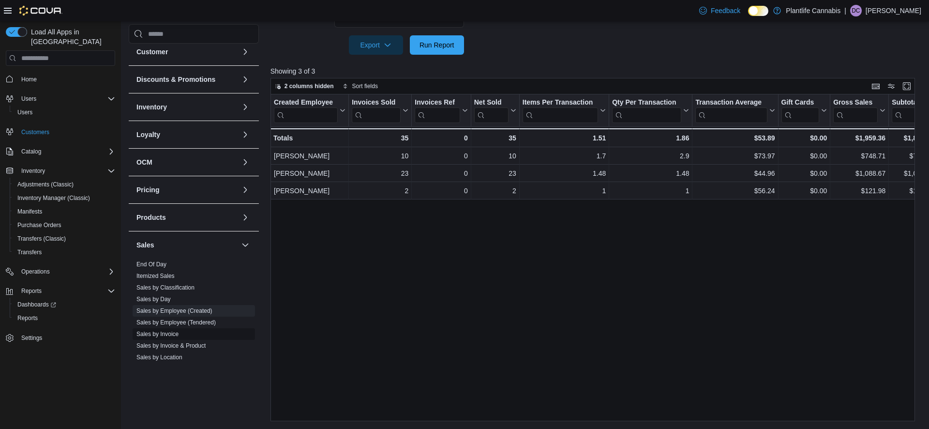
click at [174, 333] on link "Sales by Invoice" at bounding box center [157, 334] width 42 height 7
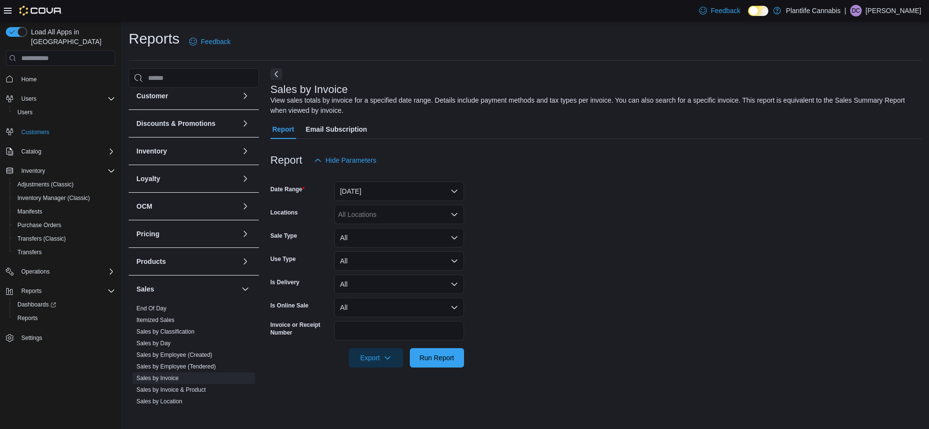
drag, startPoint x: 359, startPoint y: 202, endPoint x: 360, endPoint y: 194, distance: 7.8
click at [359, 201] on form "Date Range Yesterday Locations All Locations Sale Type All Use Type All Is Deli…" at bounding box center [596, 268] width 651 height 197
click at [360, 194] on button "Yesterday" at bounding box center [399, 191] width 130 height 19
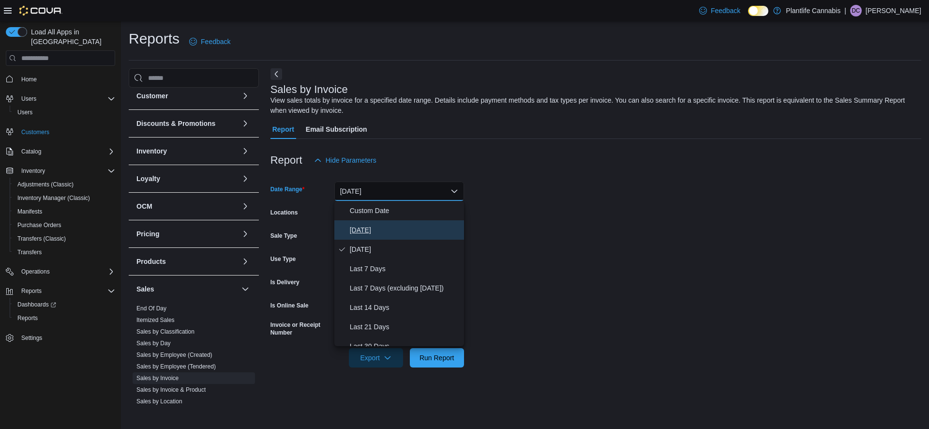
click at [364, 234] on span "Today" at bounding box center [405, 230] width 110 height 12
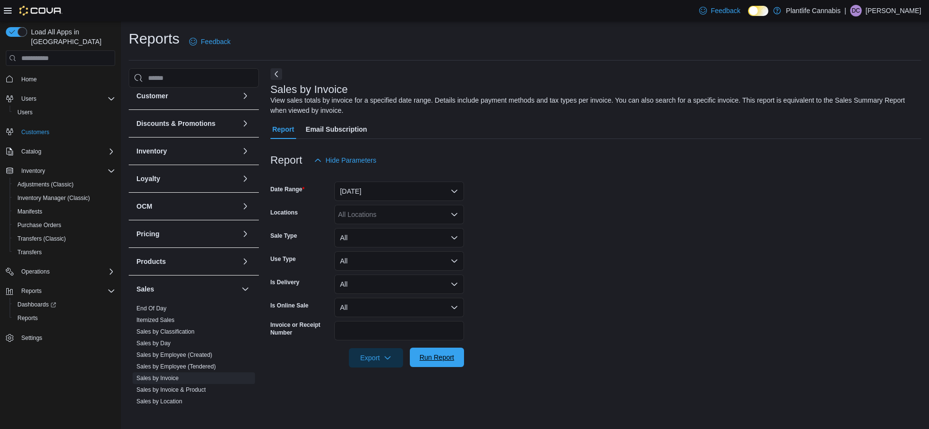
drag, startPoint x: 451, startPoint y: 356, endPoint x: 445, endPoint y: 354, distance: 6.1
click at [449, 356] on span "Run Report" at bounding box center [437, 357] width 35 height 10
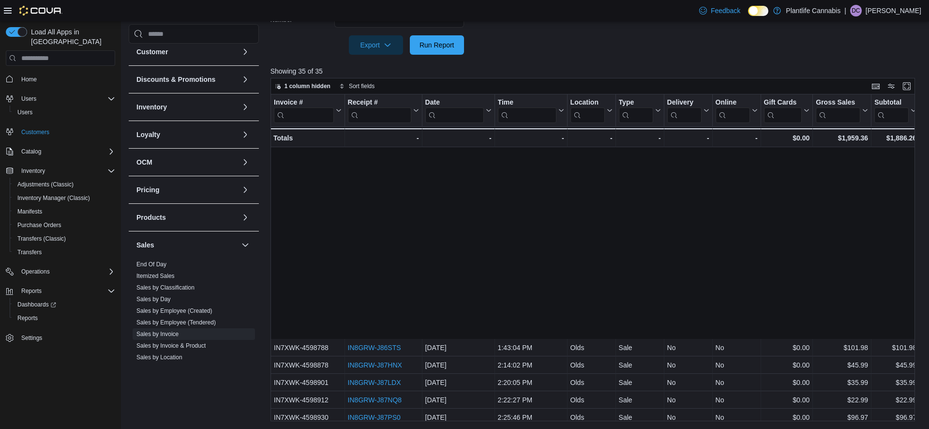
scroll to position [336, 0]
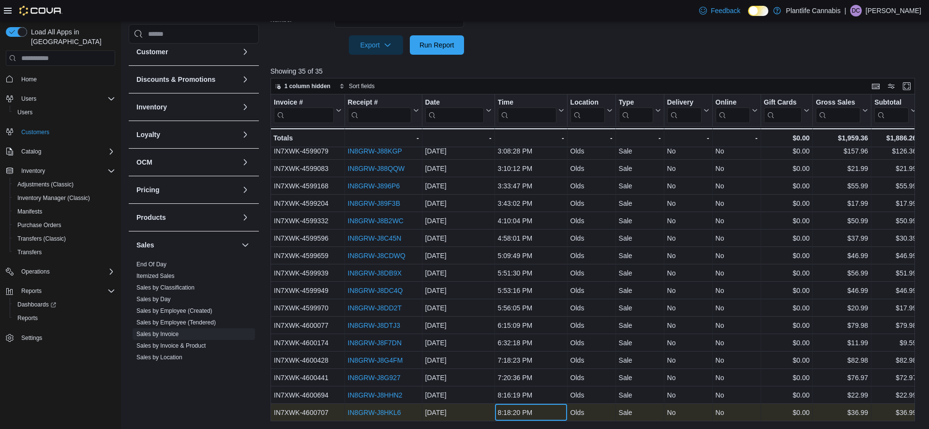
click at [522, 409] on div "8:18:20 PM" at bounding box center [531, 413] width 66 height 12
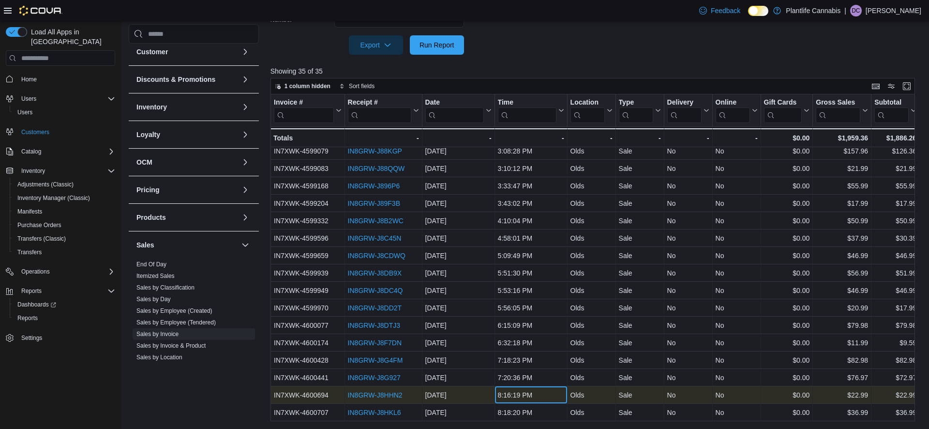
click at [518, 399] on div "8:16:19 PM" at bounding box center [531, 395] width 66 height 12
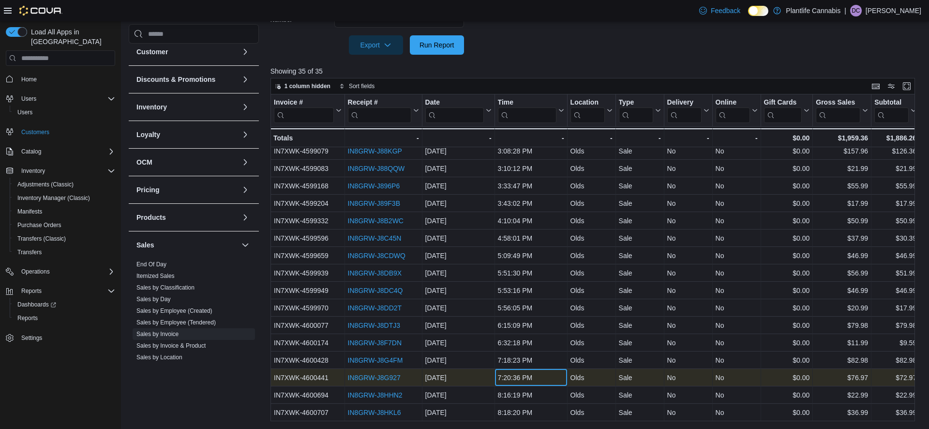
click at [517, 386] on div "7:20:36 PM - Time, column 4, row 33" at bounding box center [531, 377] width 73 height 17
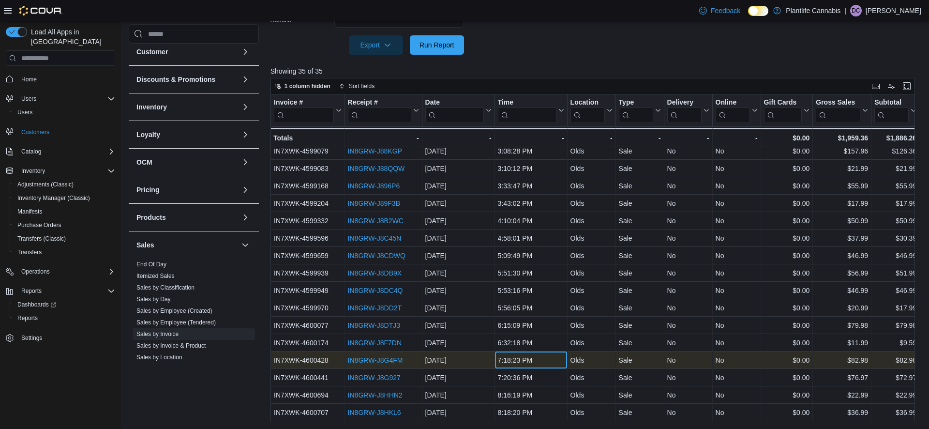
click at [516, 366] on div "7:18:23 PM" at bounding box center [531, 360] width 66 height 12
